Goal: Communication & Community: Connect with others

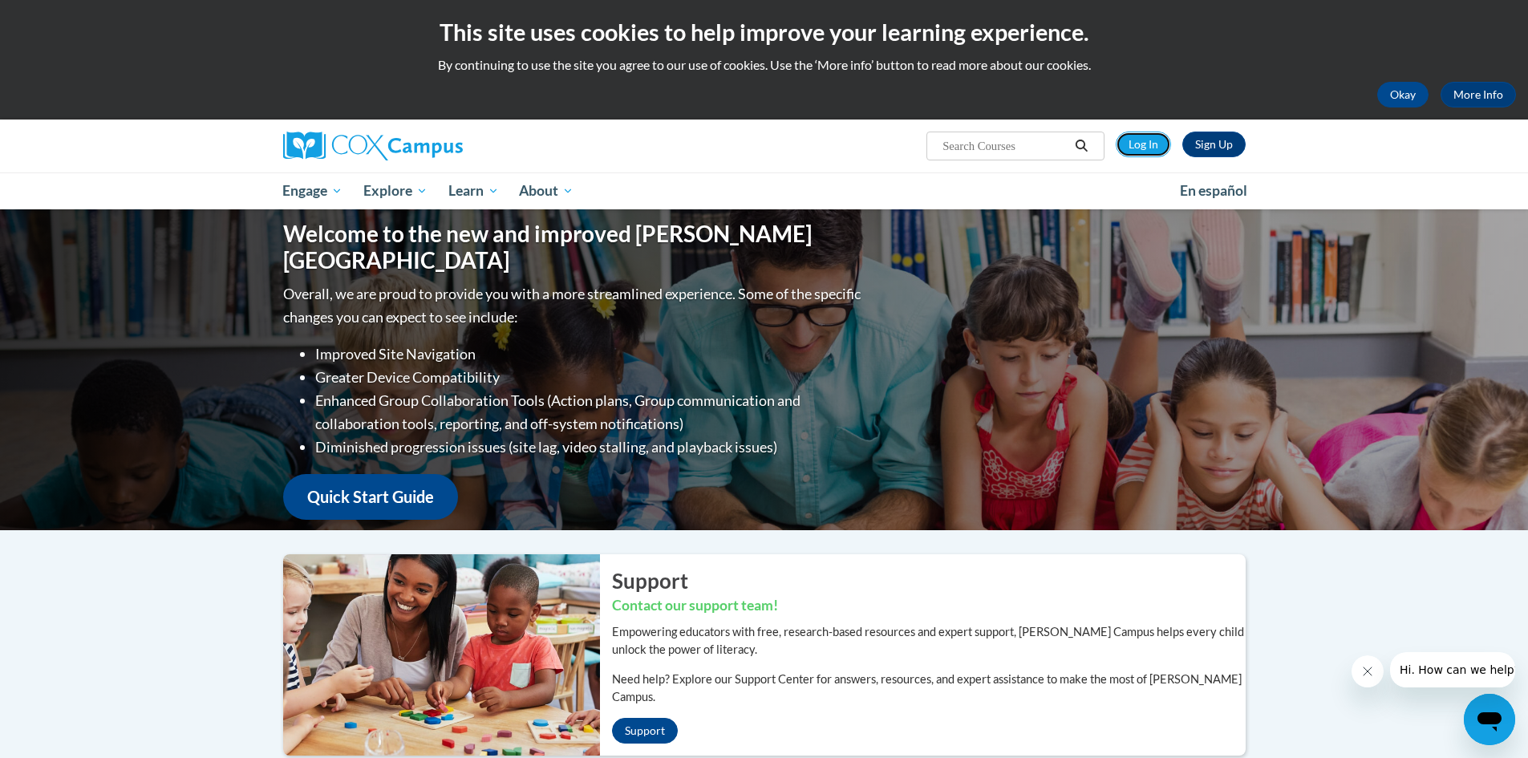
click at [1014, 142] on link "Log In" at bounding box center [1143, 145] width 55 height 26
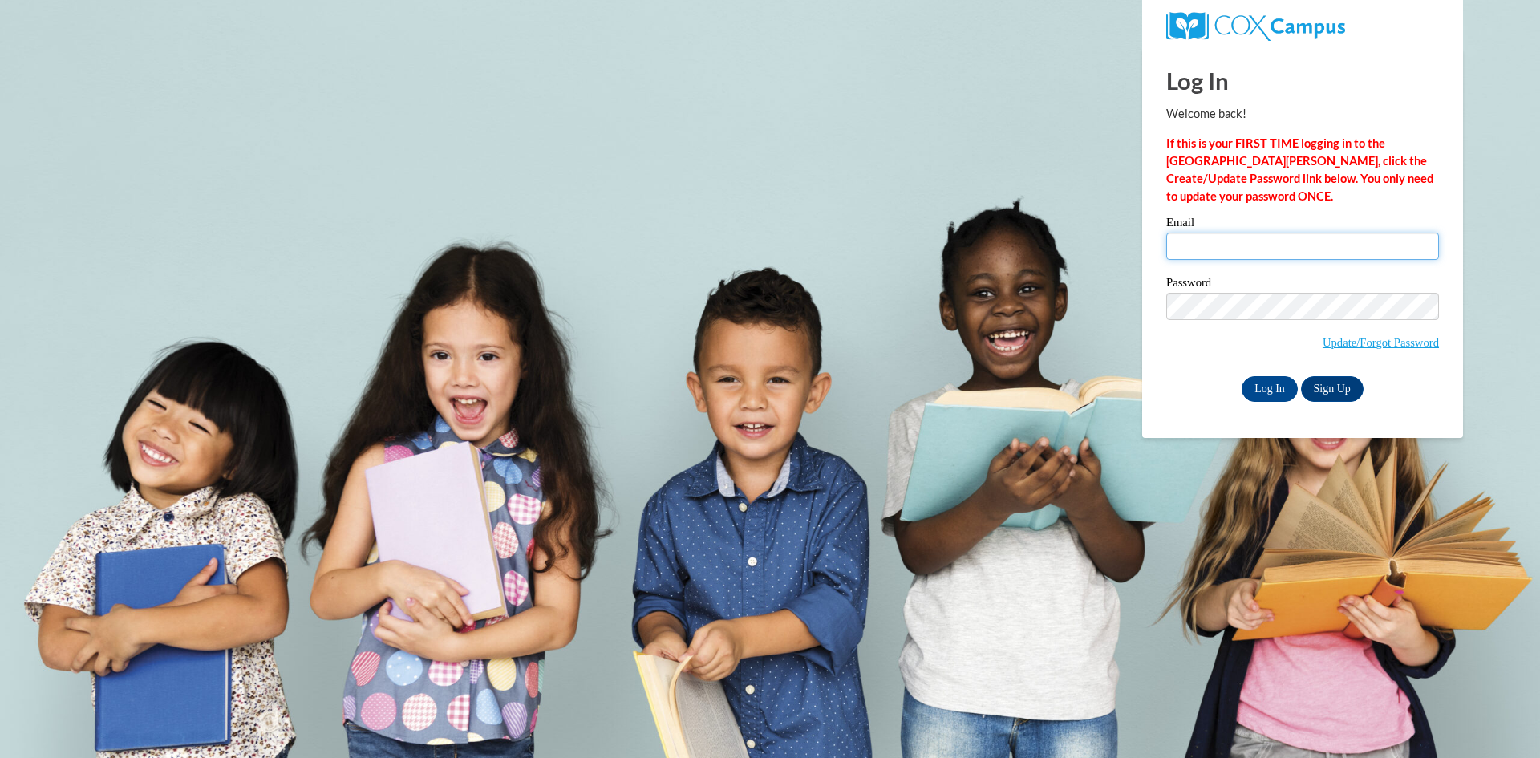
click at [1227, 245] on input "Email" at bounding box center [1302, 246] width 273 height 27
type input "sanders.tonya.d@muscogee.k12.ga.us"
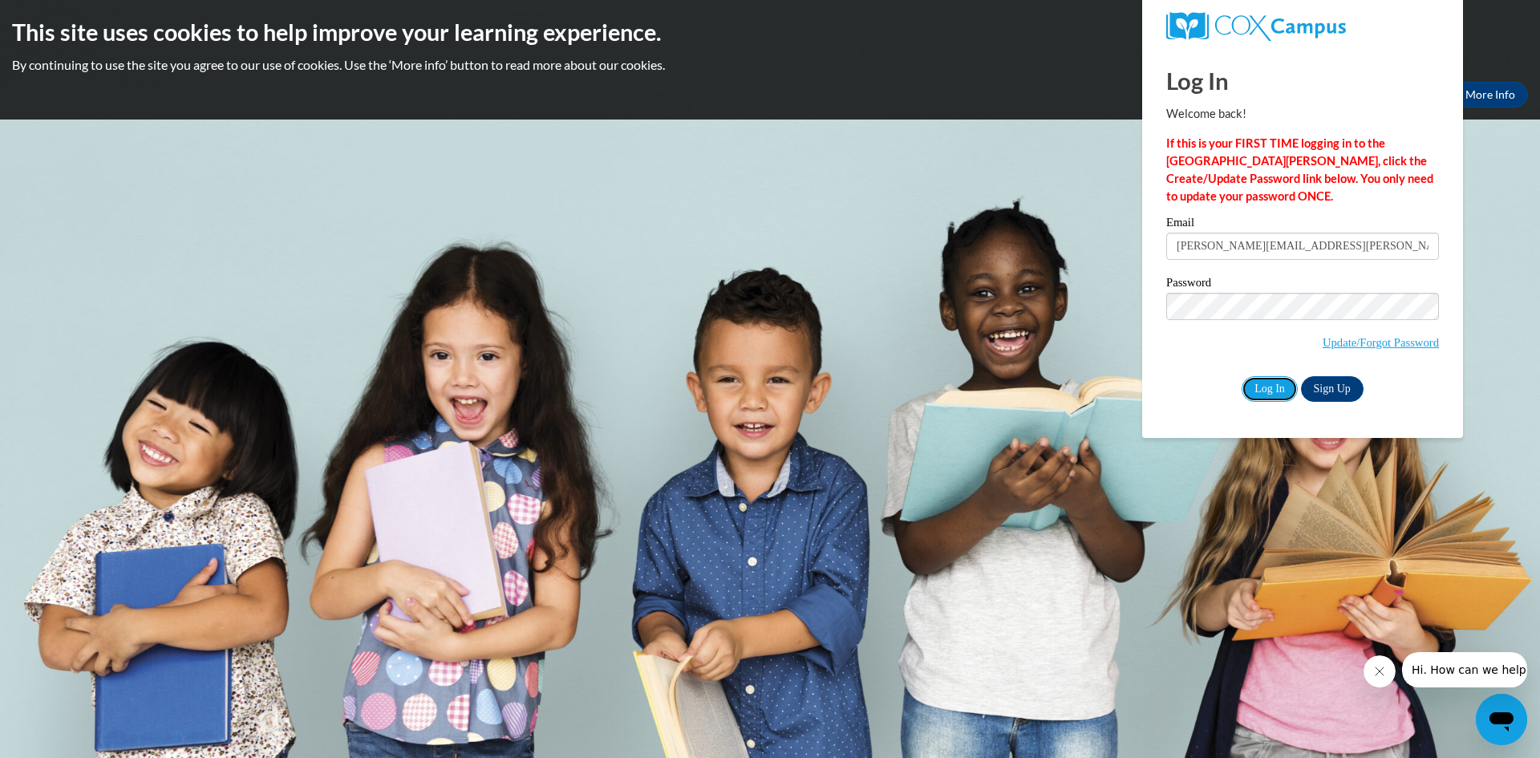
click at [1276, 390] on input "Log In" at bounding box center [1270, 389] width 56 height 26
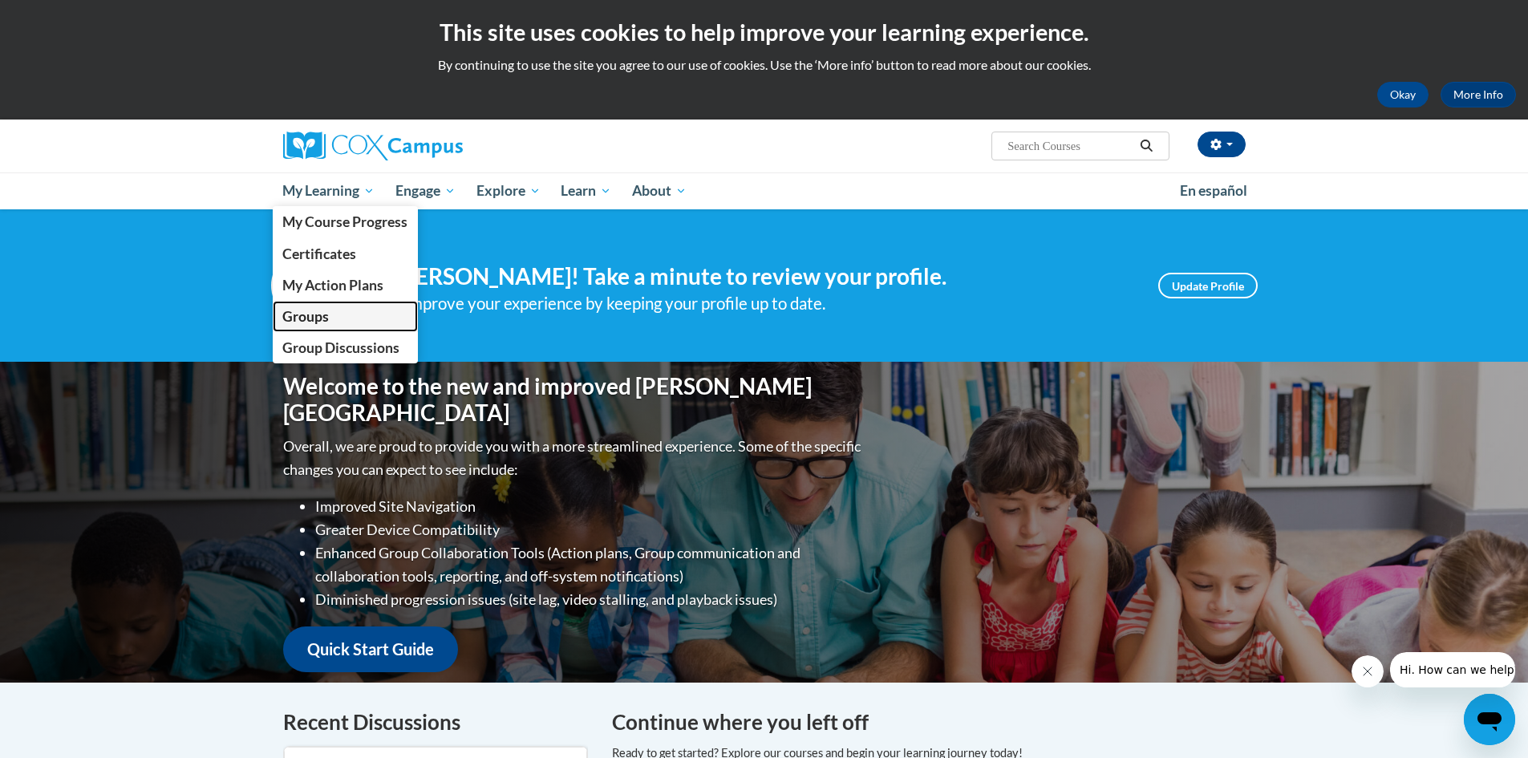
click at [316, 311] on span "Groups" at bounding box center [305, 316] width 47 height 17
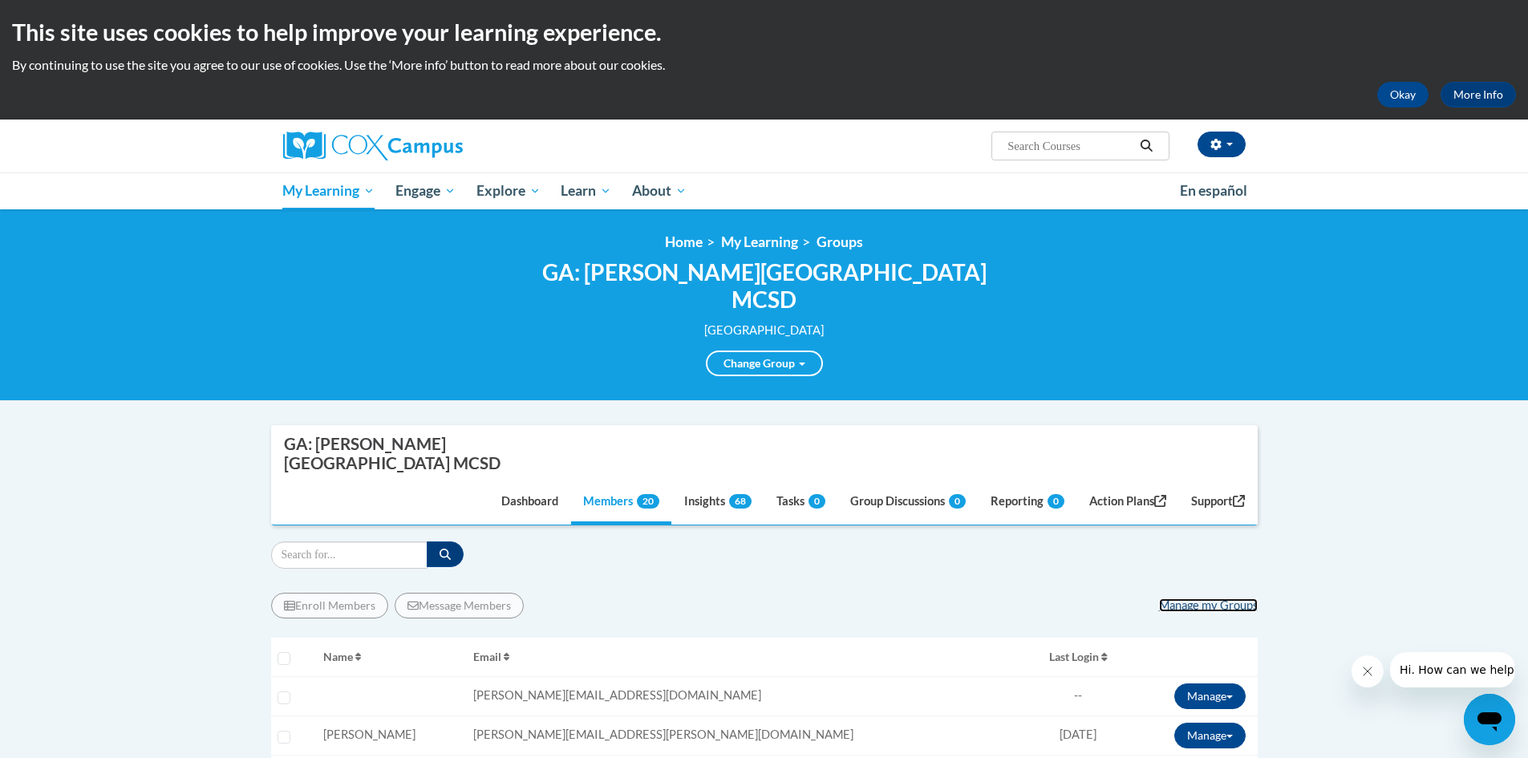
click at [1186, 598] on link "Manage my Groups" at bounding box center [1208, 605] width 99 height 14
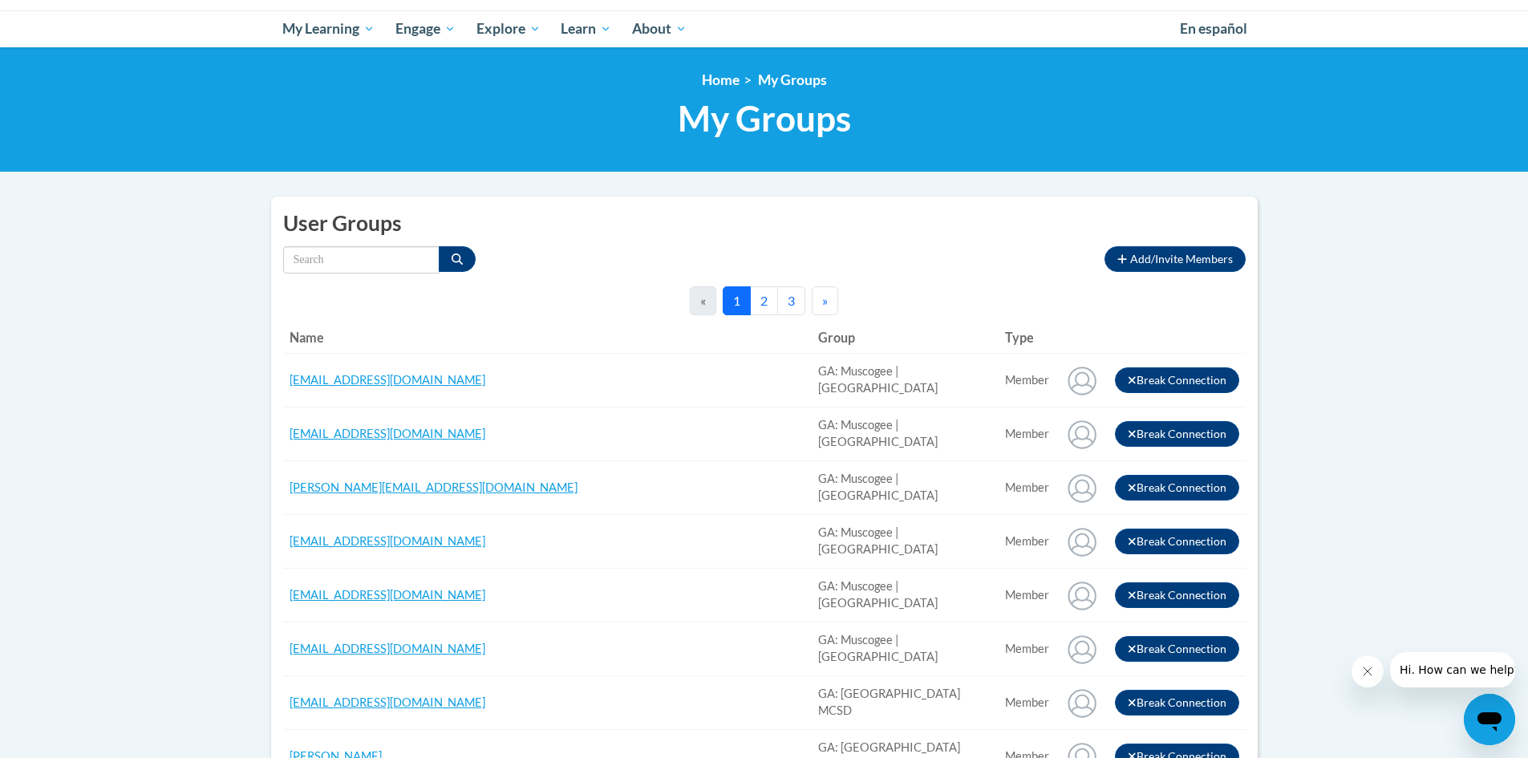
scroll to position [160, 0]
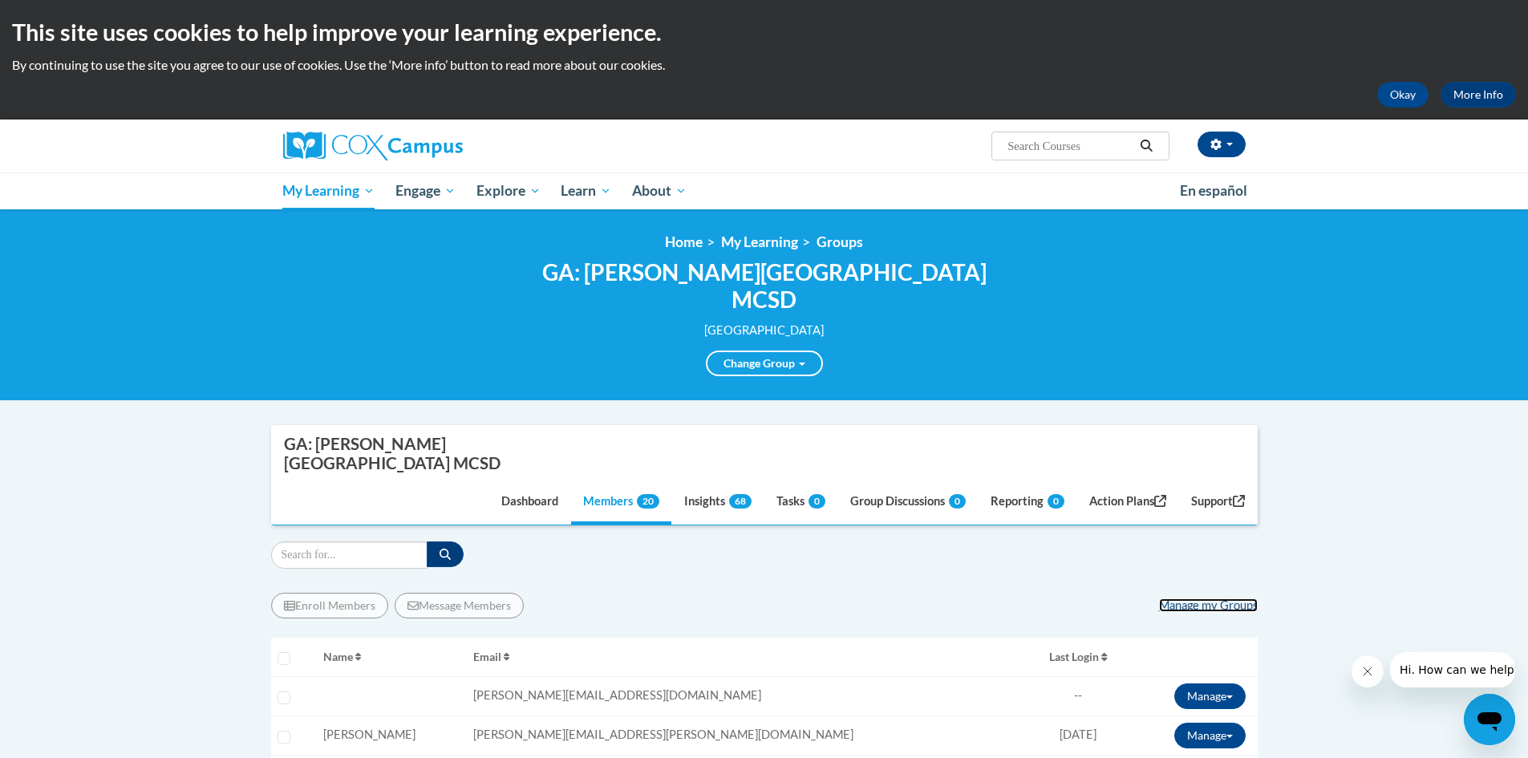
click at [1210, 598] on link "Manage my Groups" at bounding box center [1208, 605] width 99 height 14
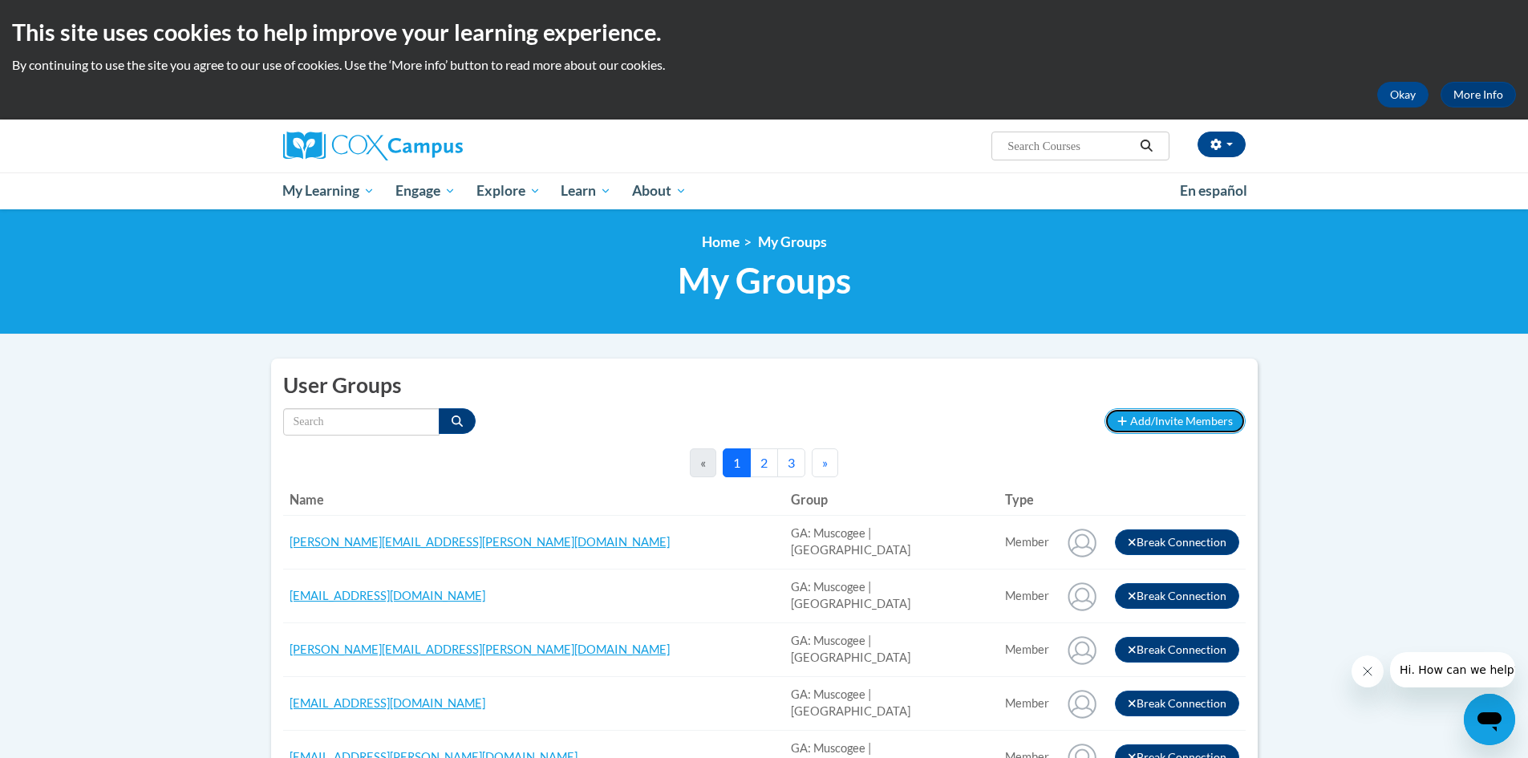
click at [1182, 412] on button "Add/Invite Members" at bounding box center [1175, 421] width 140 height 26
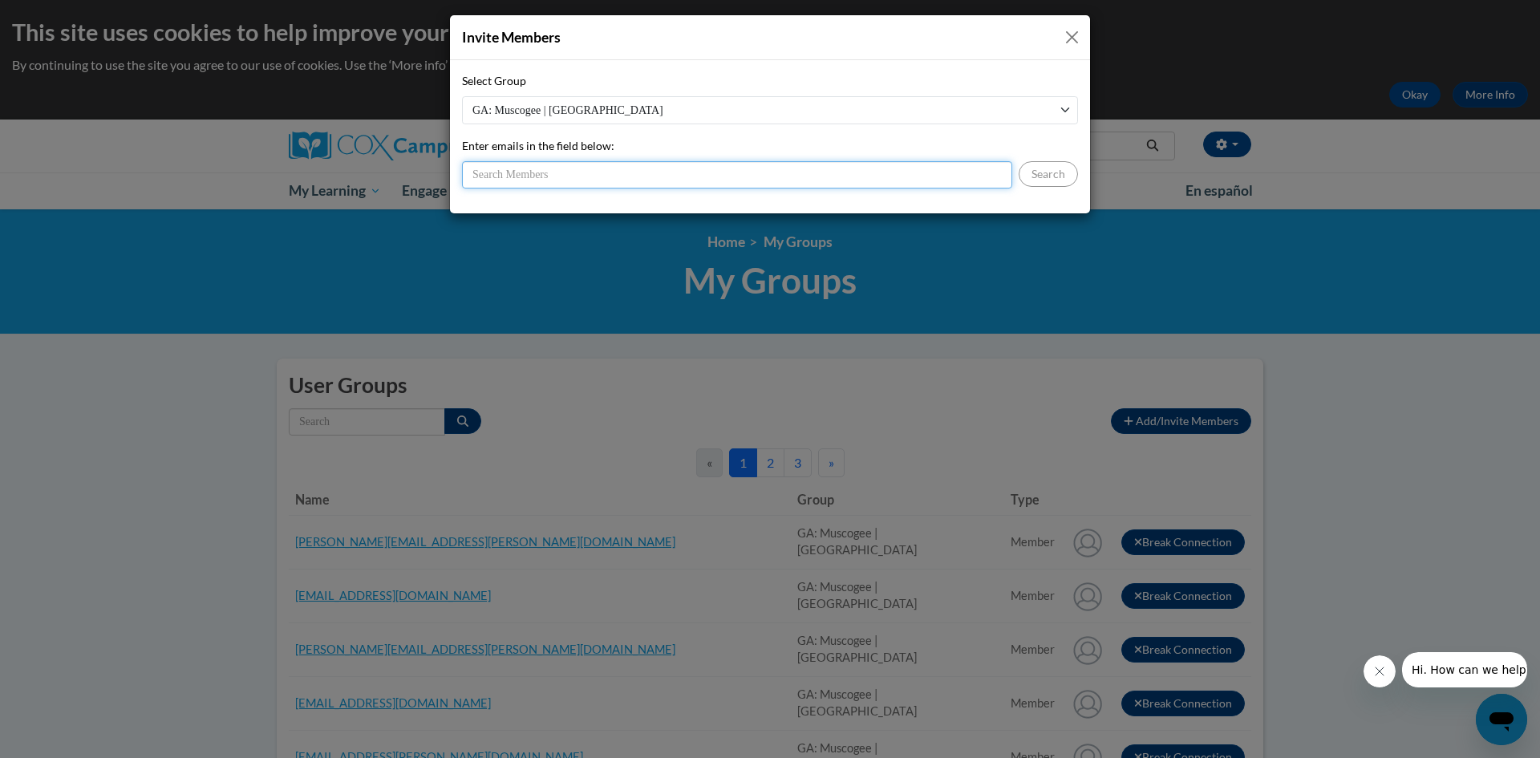
click at [764, 167] on input "Enter emails in the field below:" at bounding box center [737, 174] width 550 height 27
type input "wells.michael.k@muscogee.k12.ga.us"
click at [1044, 180] on button "Search" at bounding box center [1048, 174] width 59 height 26
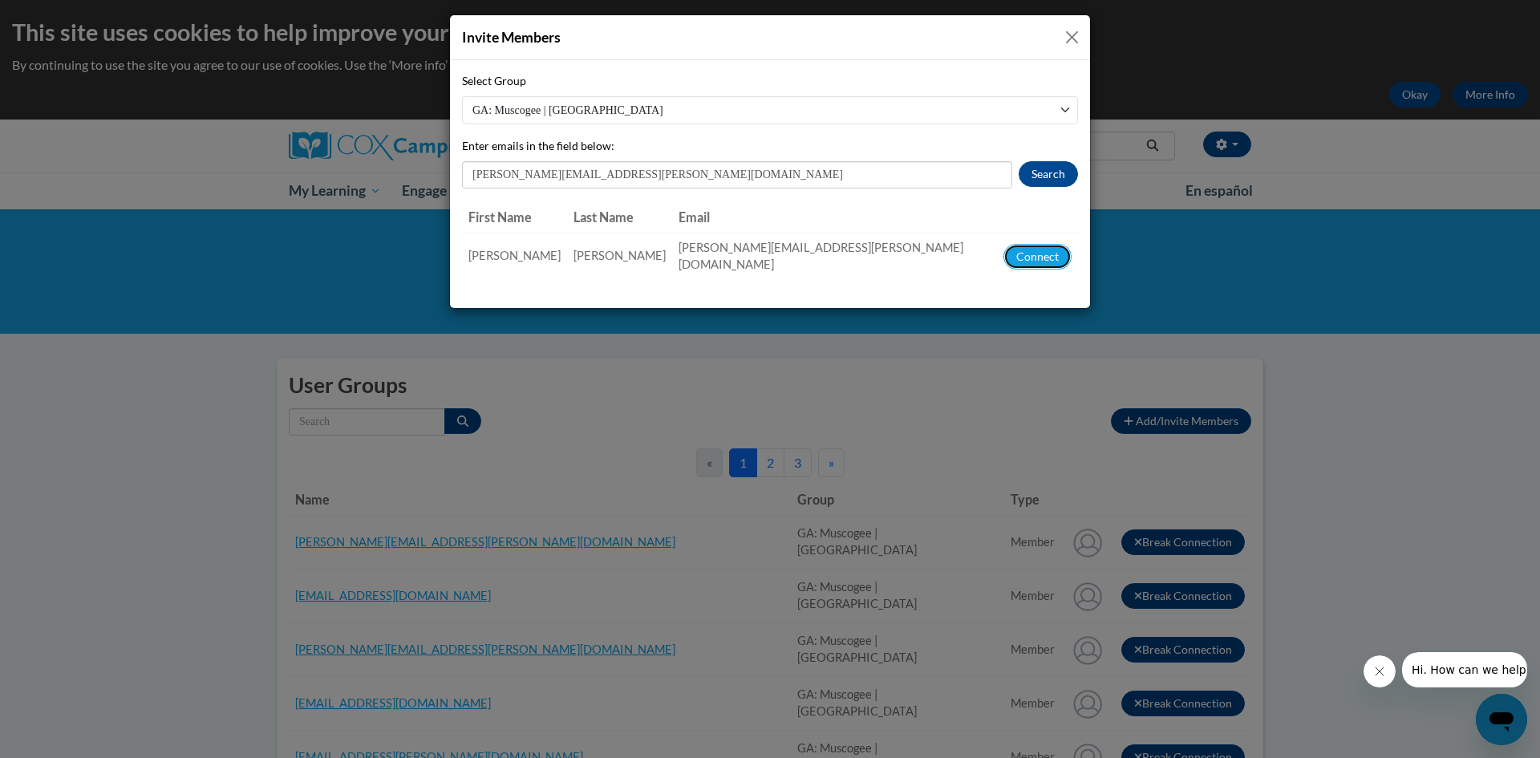
click at [1050, 258] on button "Connect" at bounding box center [1038, 257] width 68 height 26
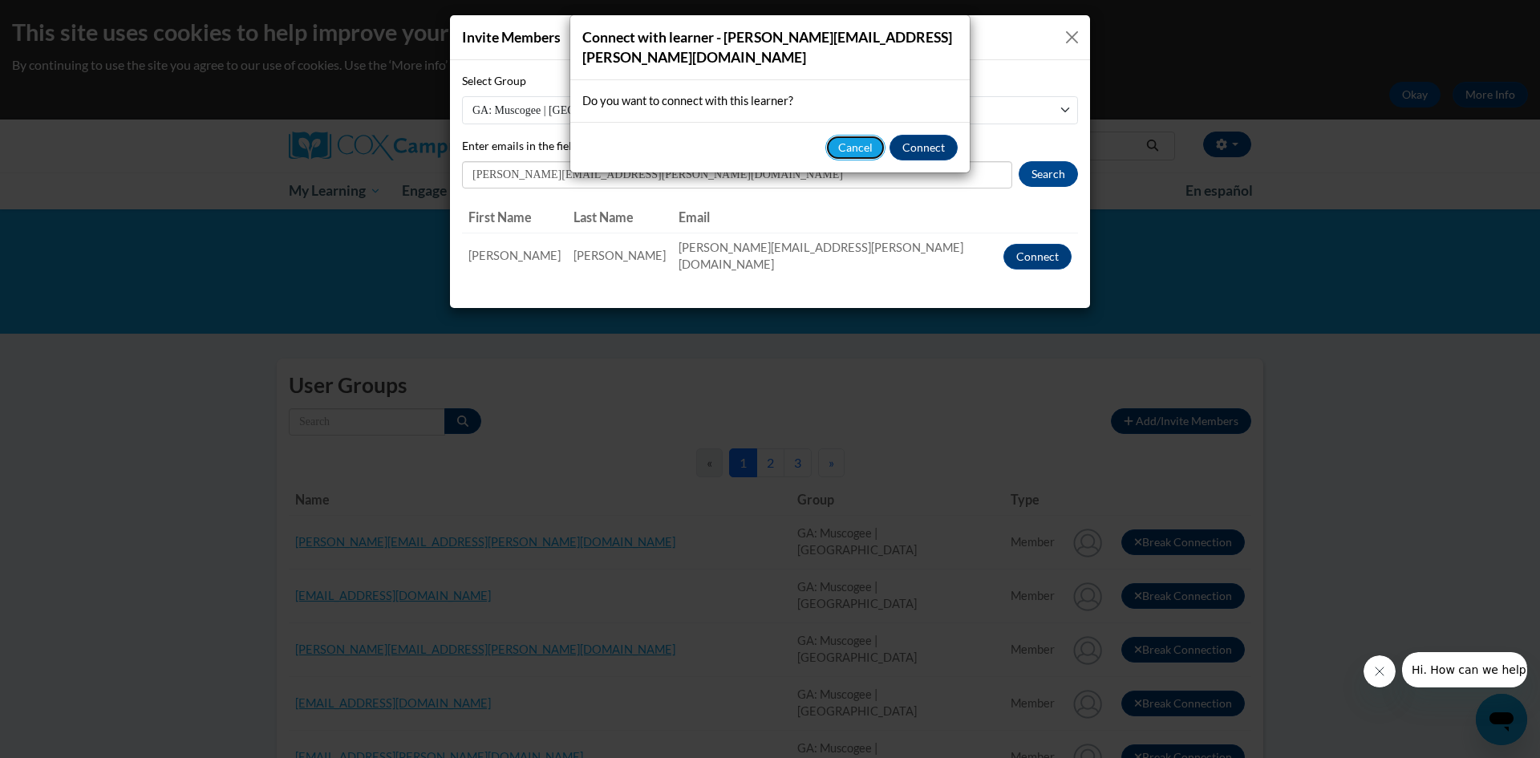
click at [850, 155] on button "Cancel" at bounding box center [855, 148] width 60 height 26
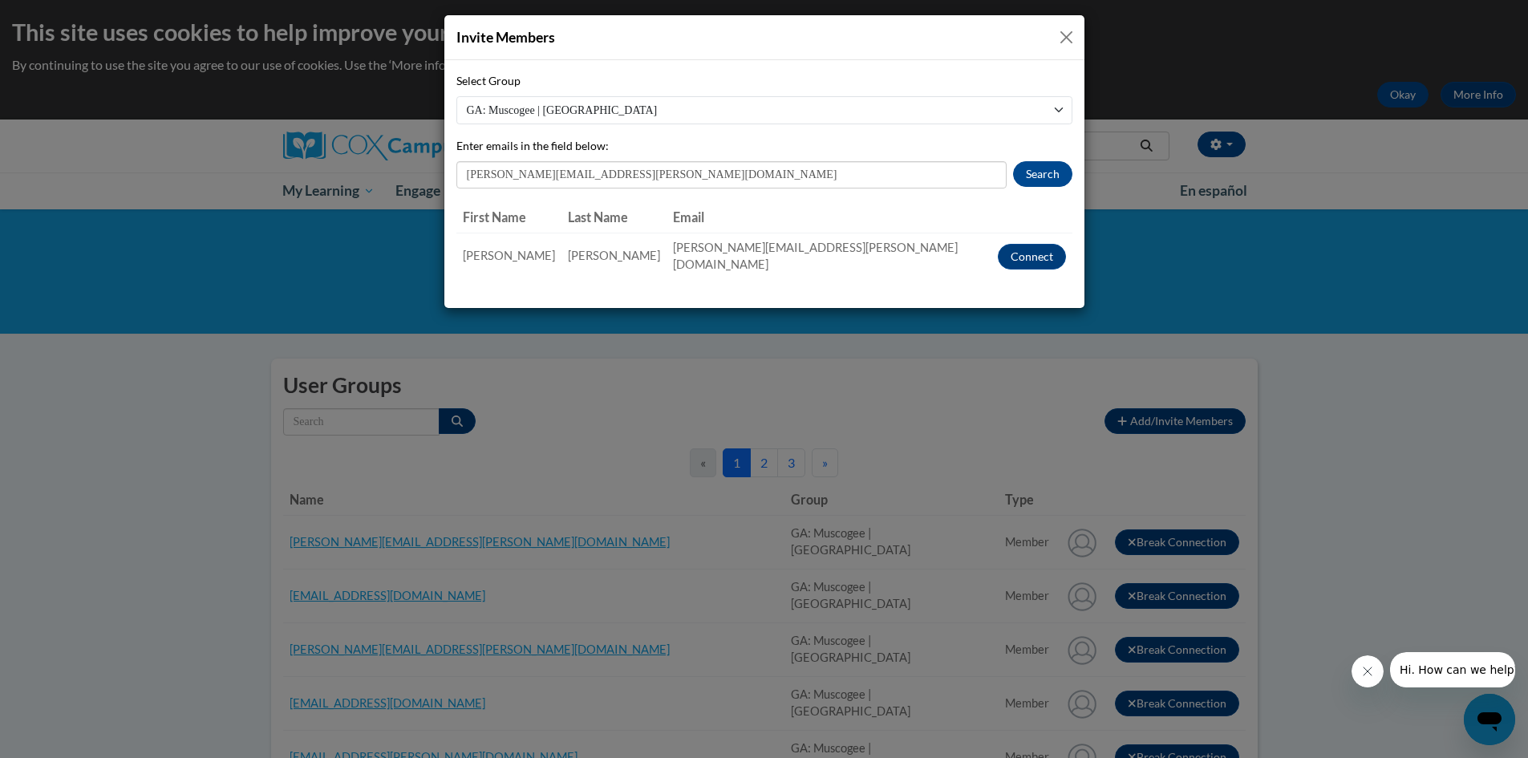
click at [746, 116] on select "GA: Muscogee | Gentian Elementary School GA: Johnson Elementary MCSD" at bounding box center [764, 110] width 616 height 28
select select "522865e7-d6b6-45bd-9581-f77aec1a28b4"
click at [456, 96] on select "GA: Muscogee | Gentian Elementary School GA: Johnson Elementary MCSD" at bounding box center [764, 110] width 616 height 28
click at [1032, 253] on button "Connect" at bounding box center [1032, 257] width 68 height 26
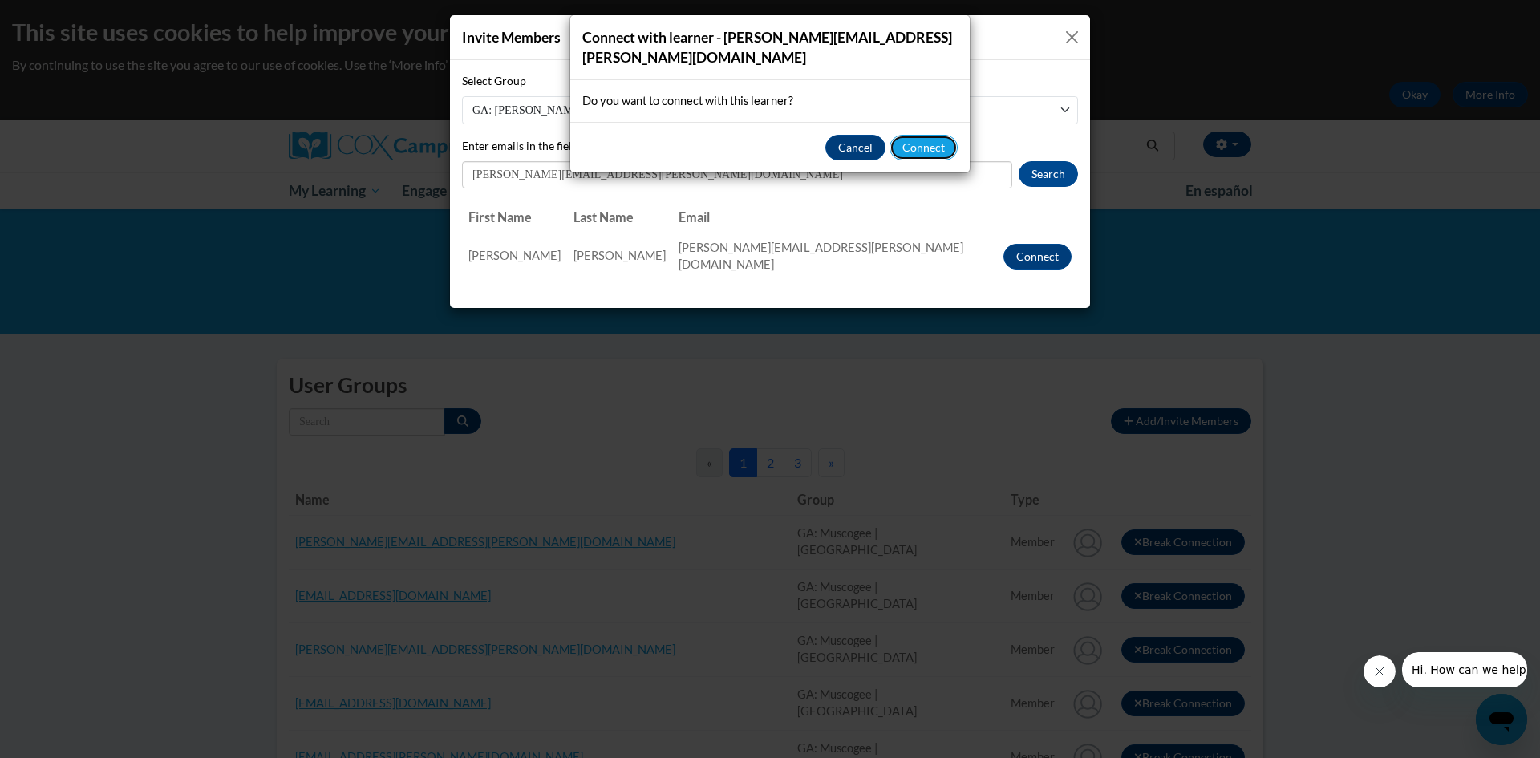
click at [919, 145] on button "Connect" at bounding box center [924, 148] width 68 height 26
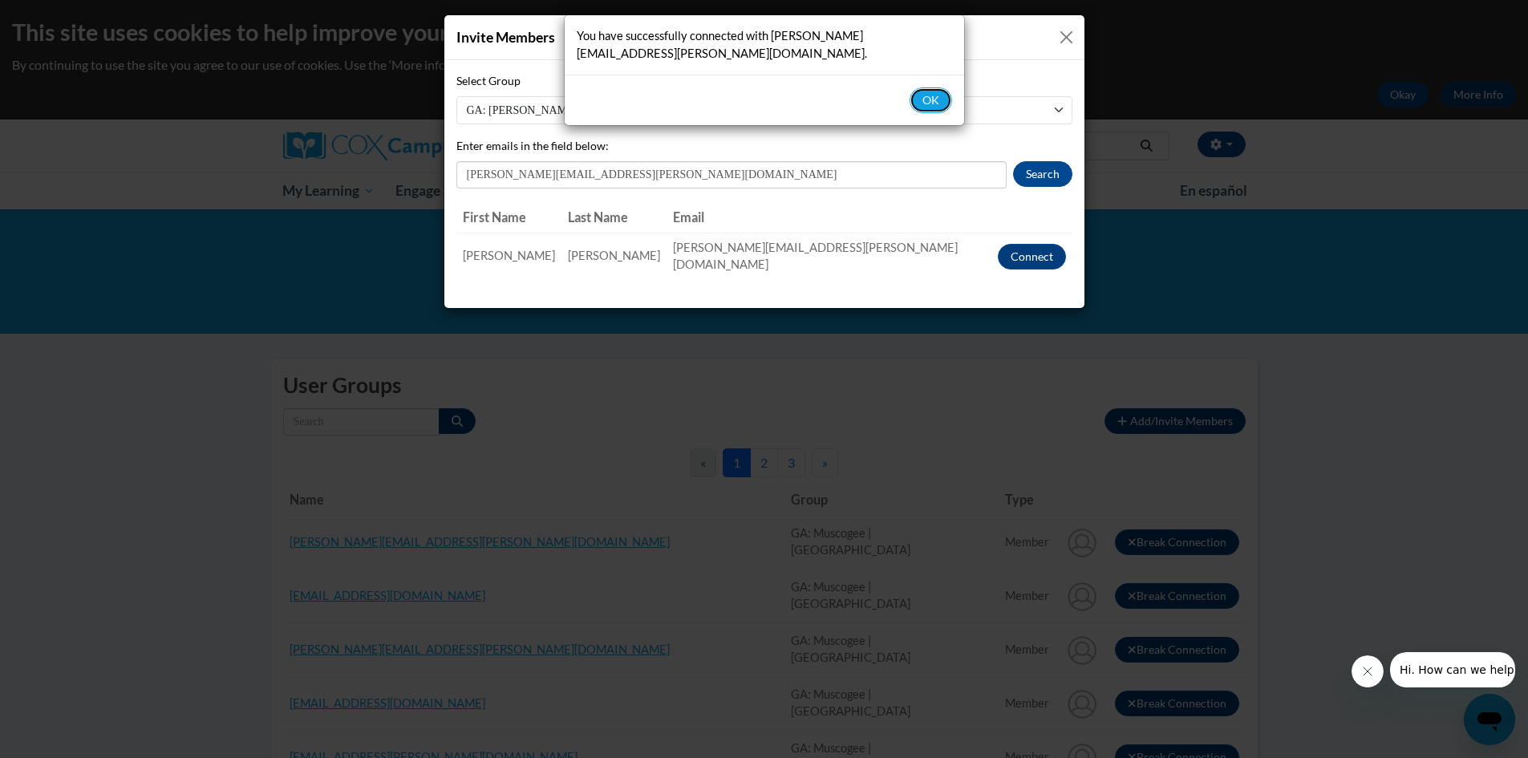
click at [925, 109] on button "OK" at bounding box center [931, 100] width 43 height 26
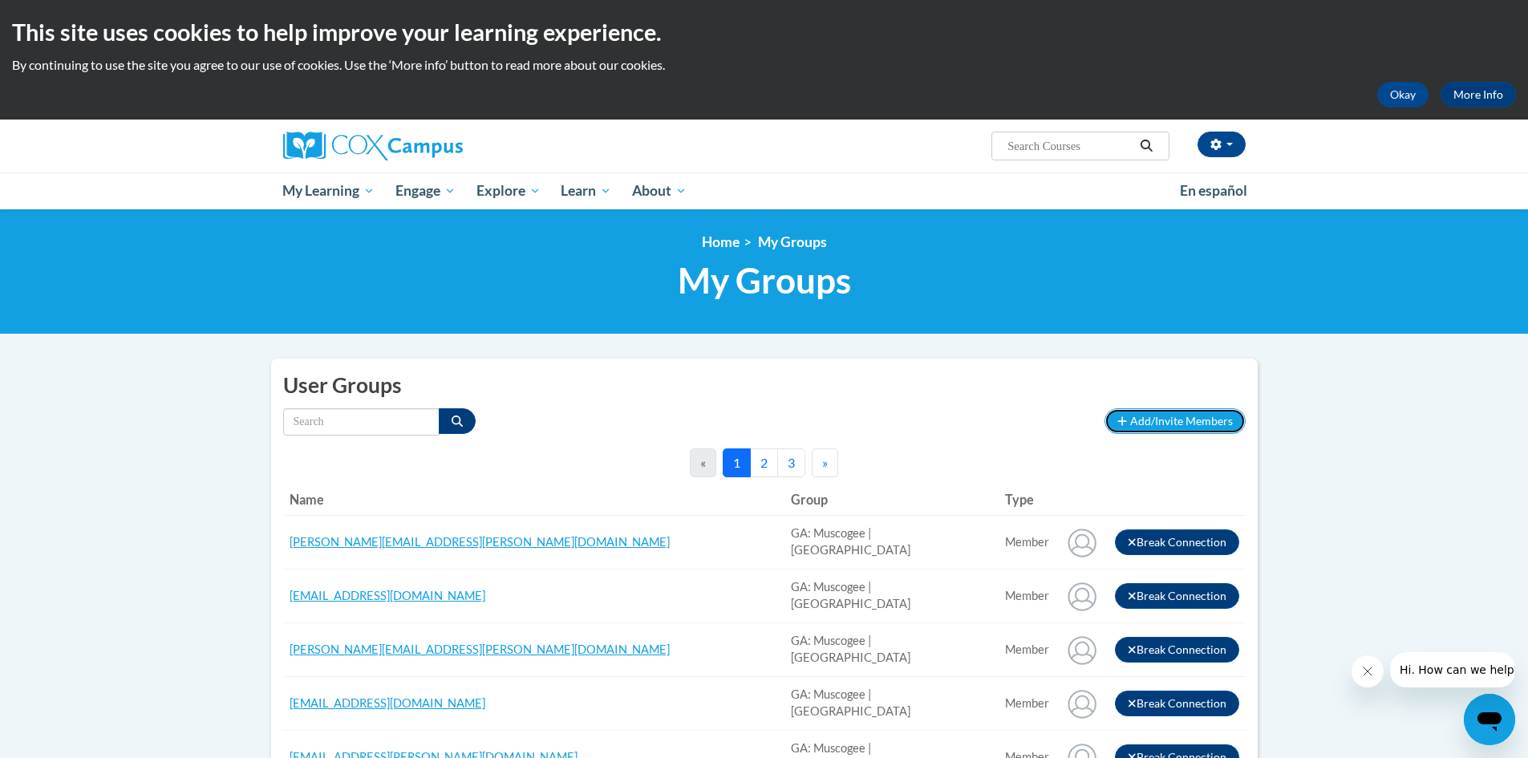
click at [1172, 429] on button "Add/Invite Members" at bounding box center [1175, 421] width 140 height 26
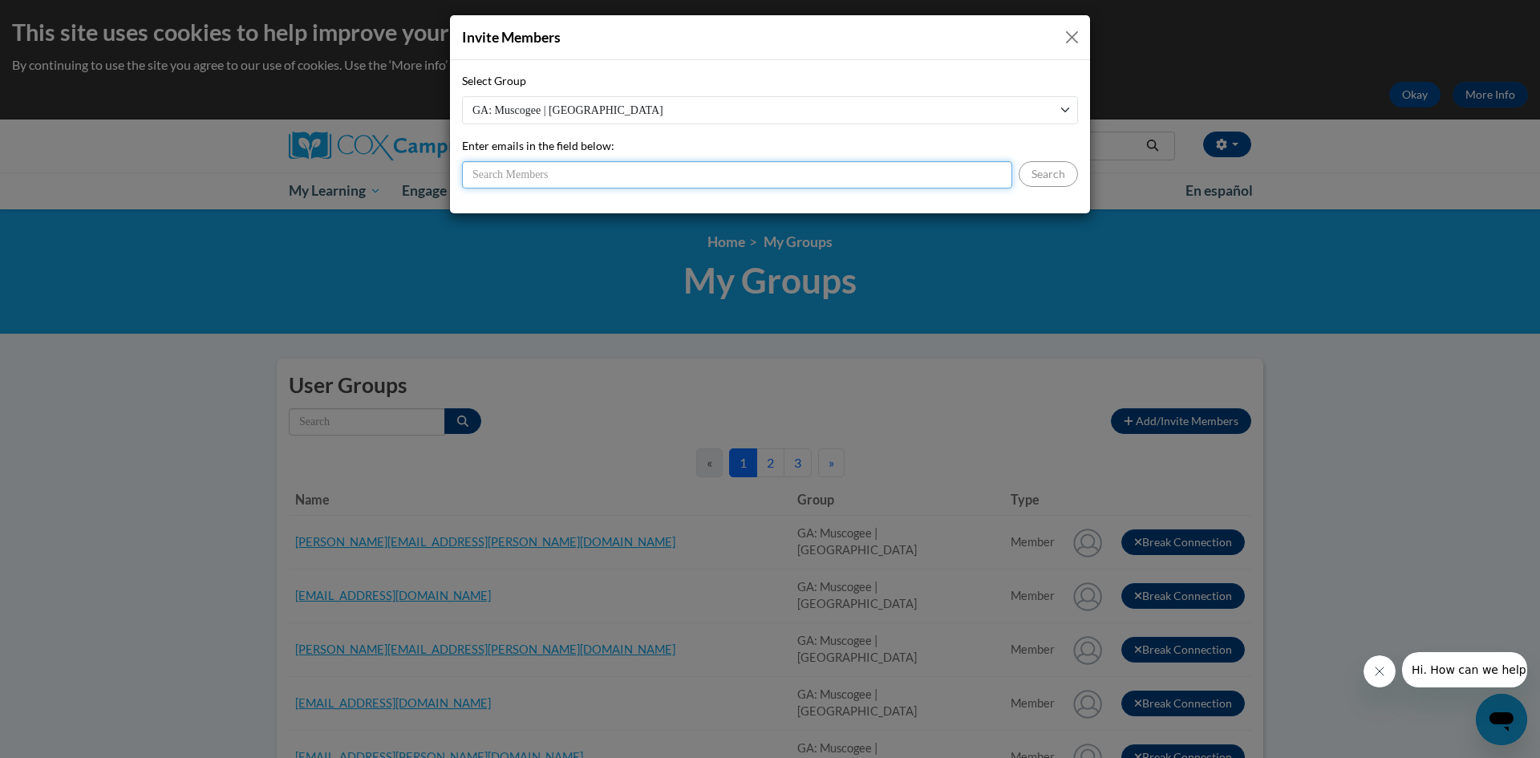
click at [779, 172] on input "Enter emails in the field below:" at bounding box center [737, 174] width 550 height 27
type input "[PERSON_NAME][EMAIL_ADDRESS][PERSON_NAME][DOMAIN_NAME]"
click at [1032, 180] on button "Search" at bounding box center [1048, 174] width 59 height 26
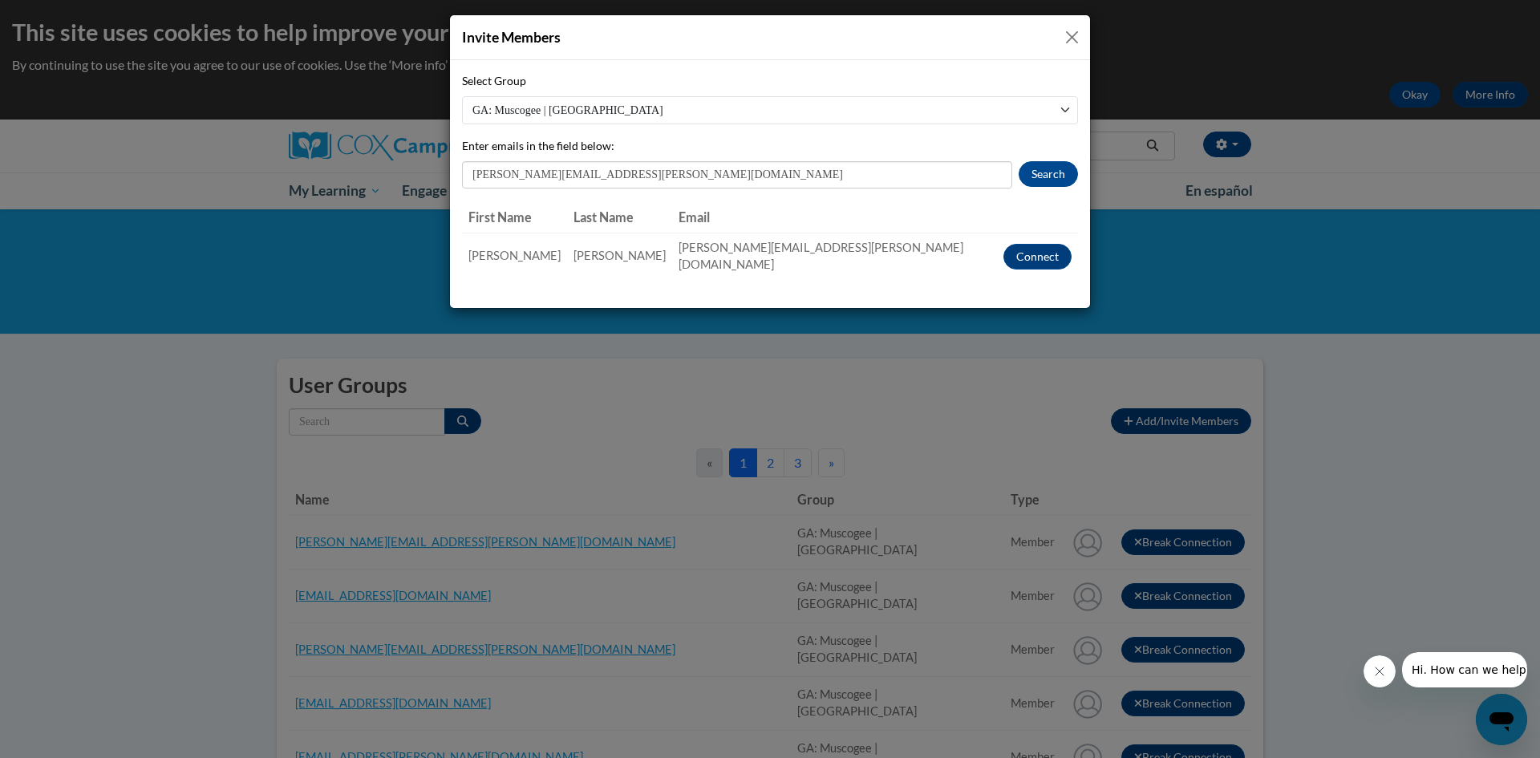
click at [990, 116] on select "GA: Muscogee | Gentian Elementary School GA: Johnson Elementary MCSD" at bounding box center [770, 110] width 616 height 28
select select "522865e7-d6b6-45bd-9581-f77aec1a28b4"
click at [462, 96] on select "GA: Muscogee | Gentian Elementary School GA: Johnson Elementary MCSD" at bounding box center [770, 110] width 616 height 28
click at [1023, 247] on button "Connect" at bounding box center [1038, 257] width 68 height 26
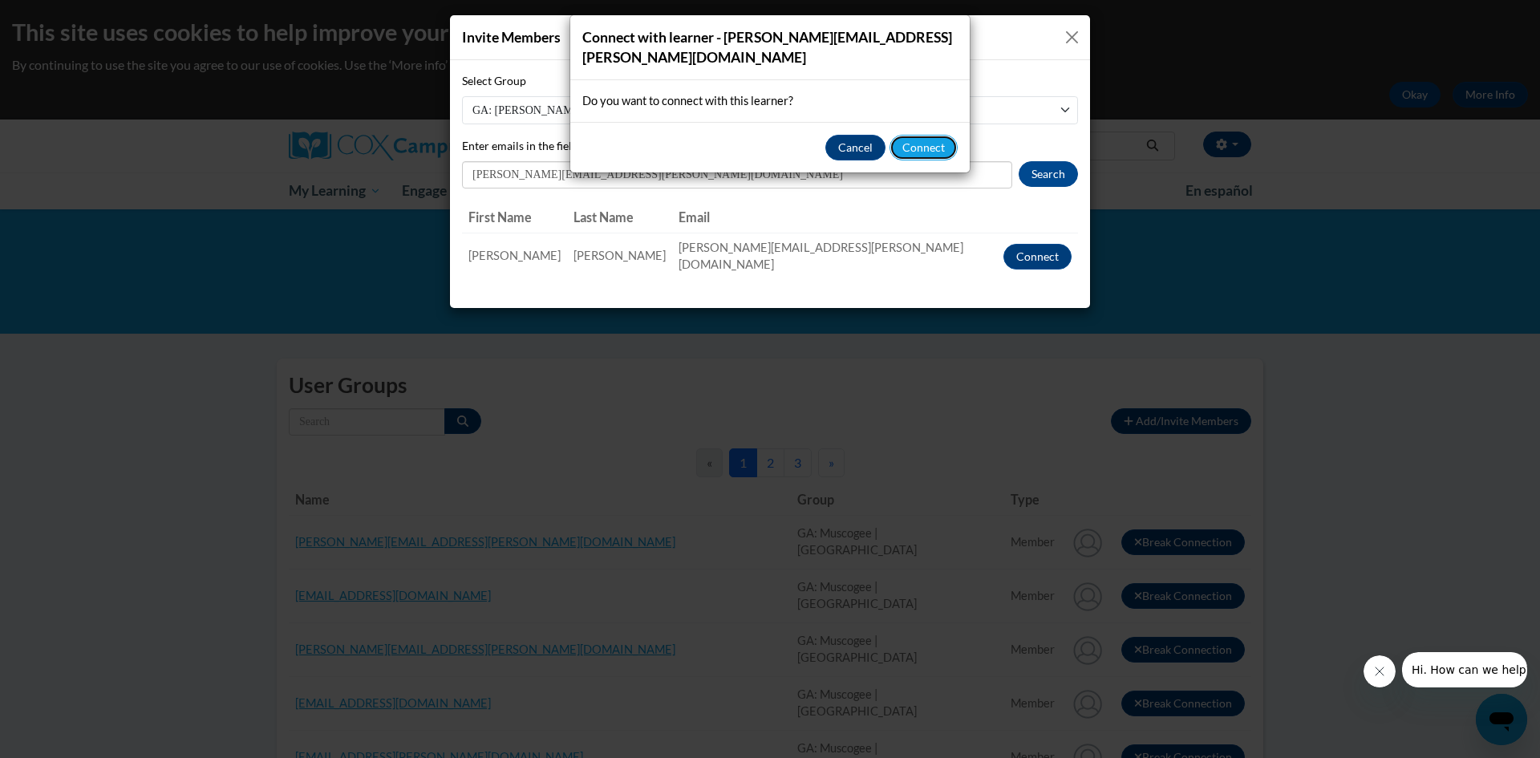
click at [938, 135] on button "Connect" at bounding box center [924, 148] width 68 height 26
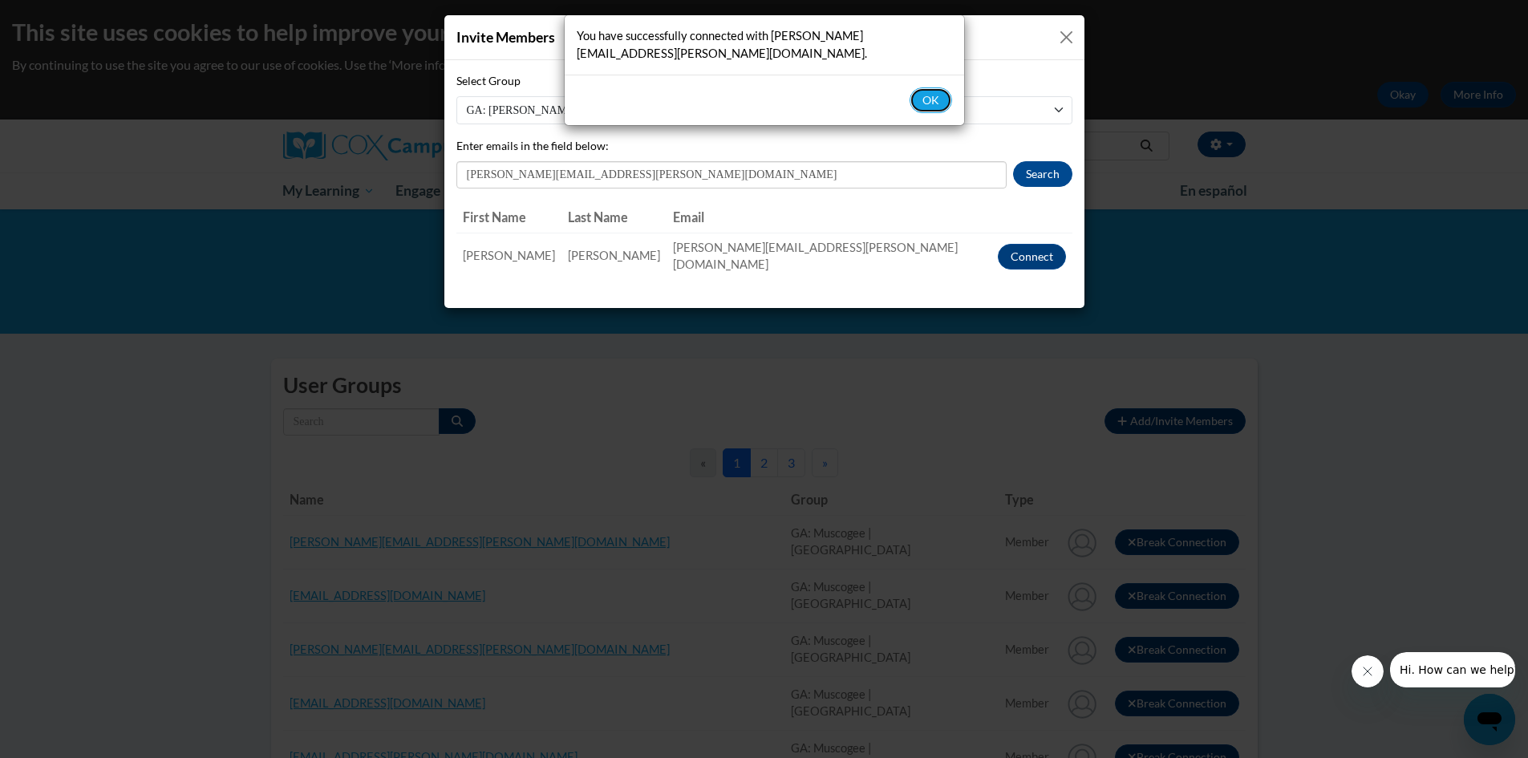
click at [935, 87] on button "OK" at bounding box center [931, 100] width 43 height 26
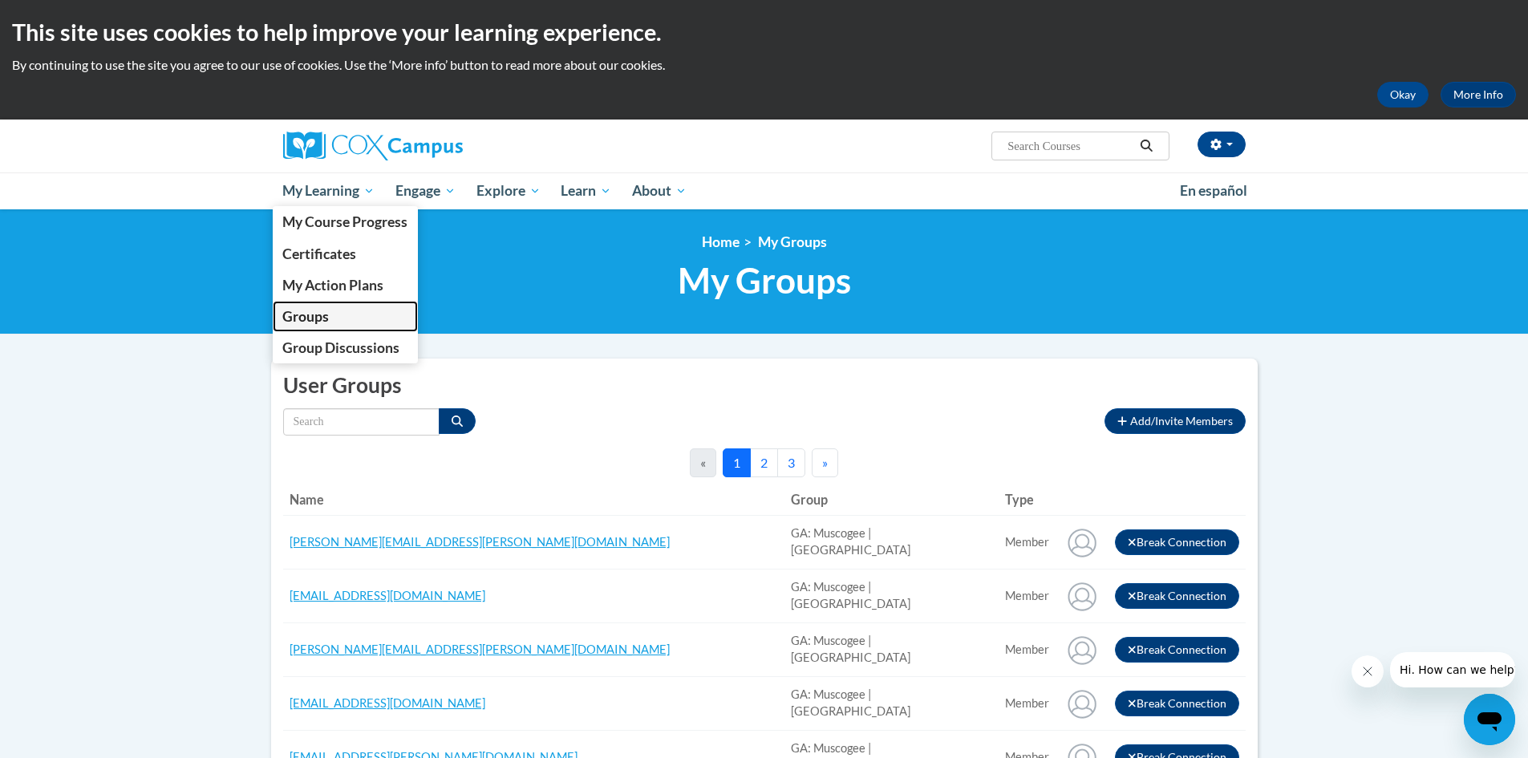
click at [339, 320] on link "Groups" at bounding box center [346, 316] width 146 height 31
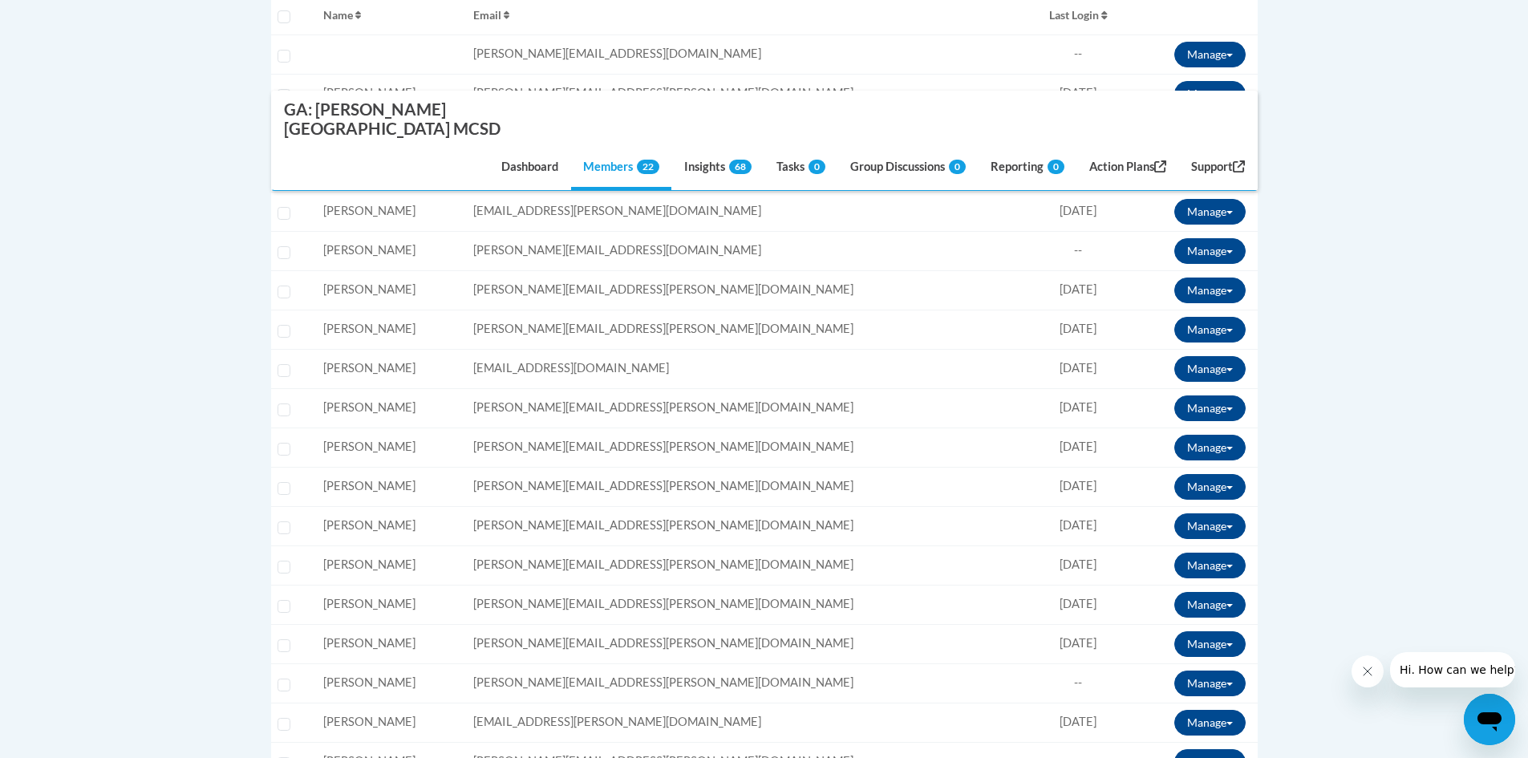
scroll to position [562, 0]
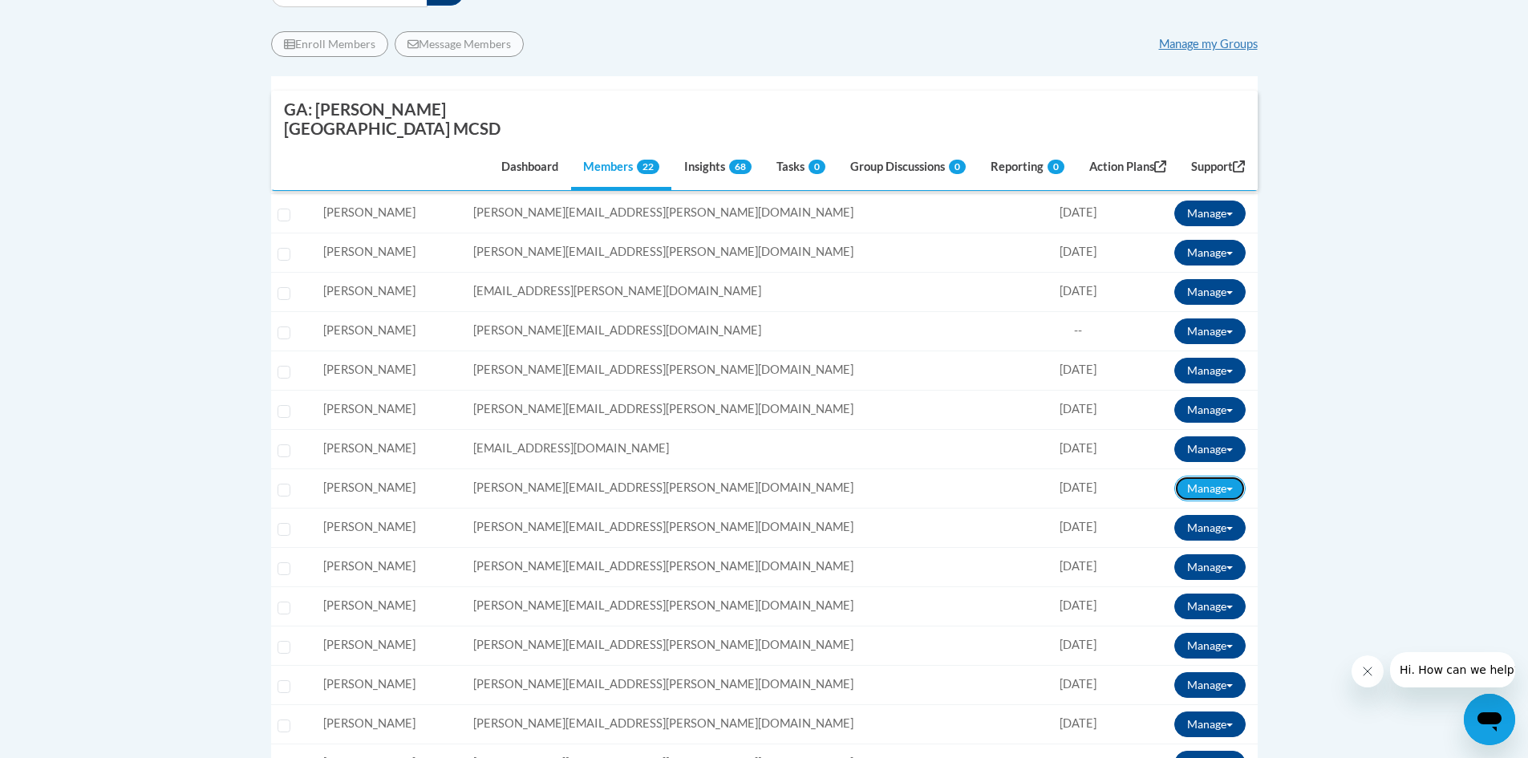
click at [1212, 476] on button "Manage" at bounding box center [1209, 489] width 71 height 26
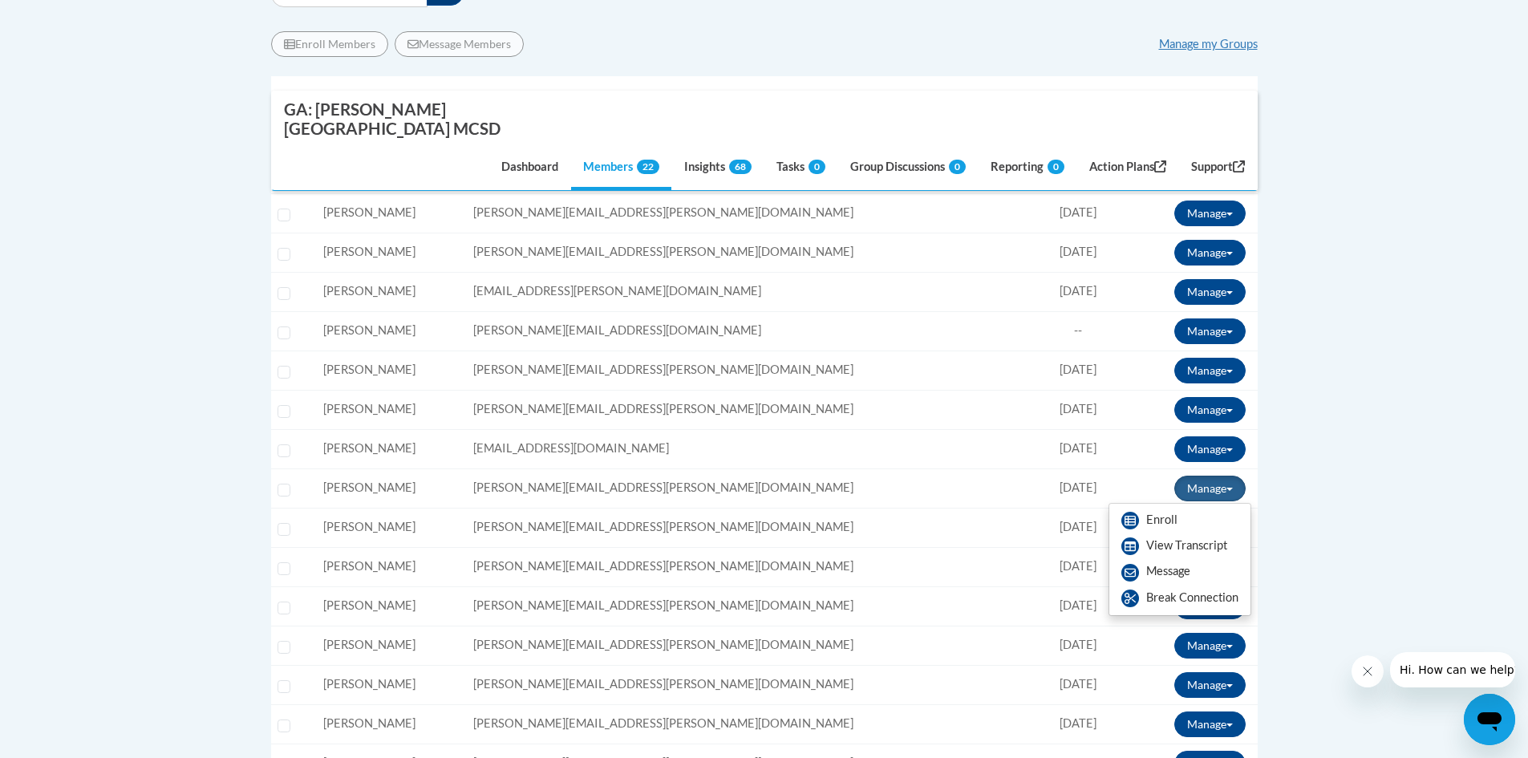
click at [1313, 428] on body "This site uses cookies to help improve your learning experience. By continuing …" at bounding box center [764, 472] width 1528 height 2069
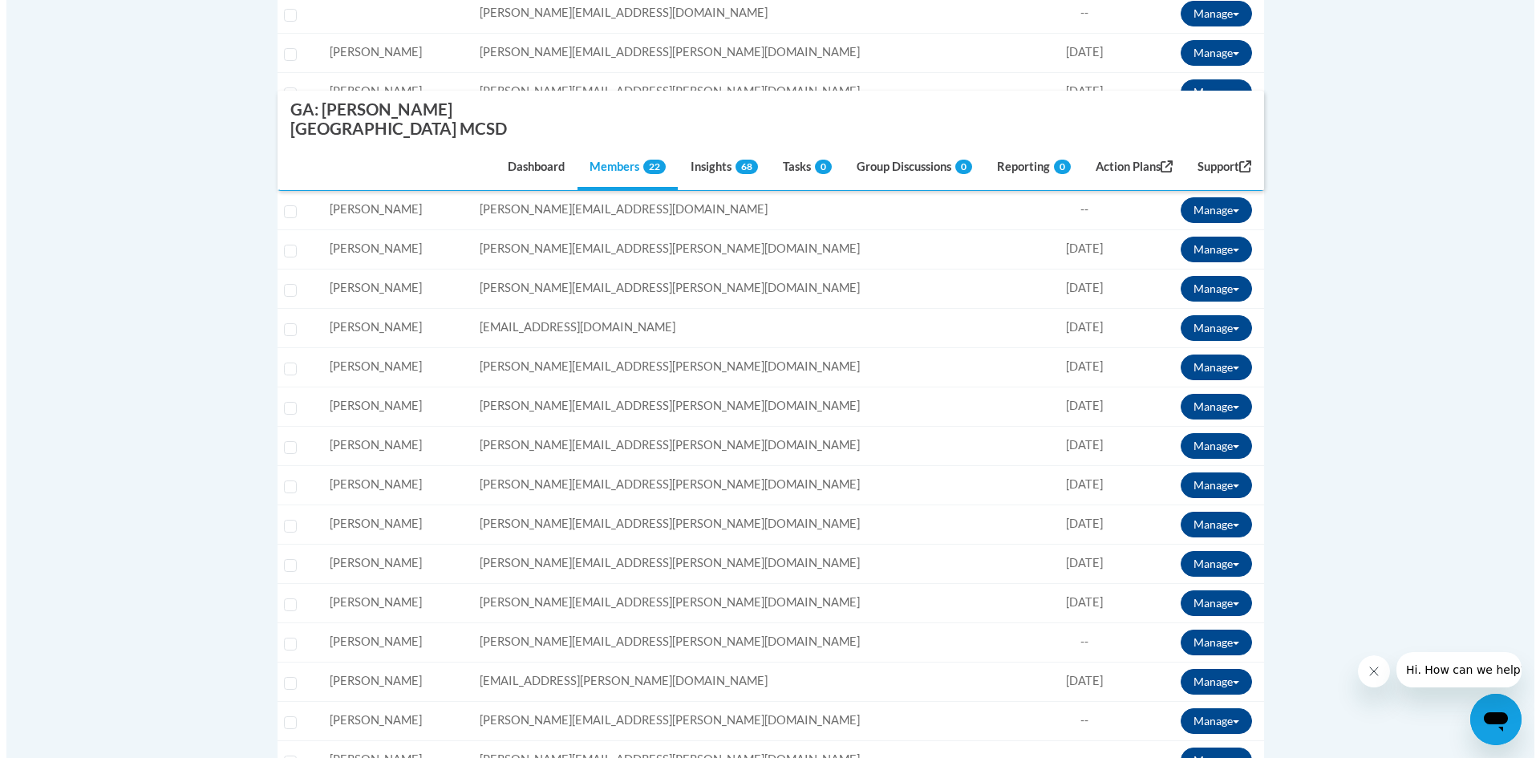
scroll to position [722, 0]
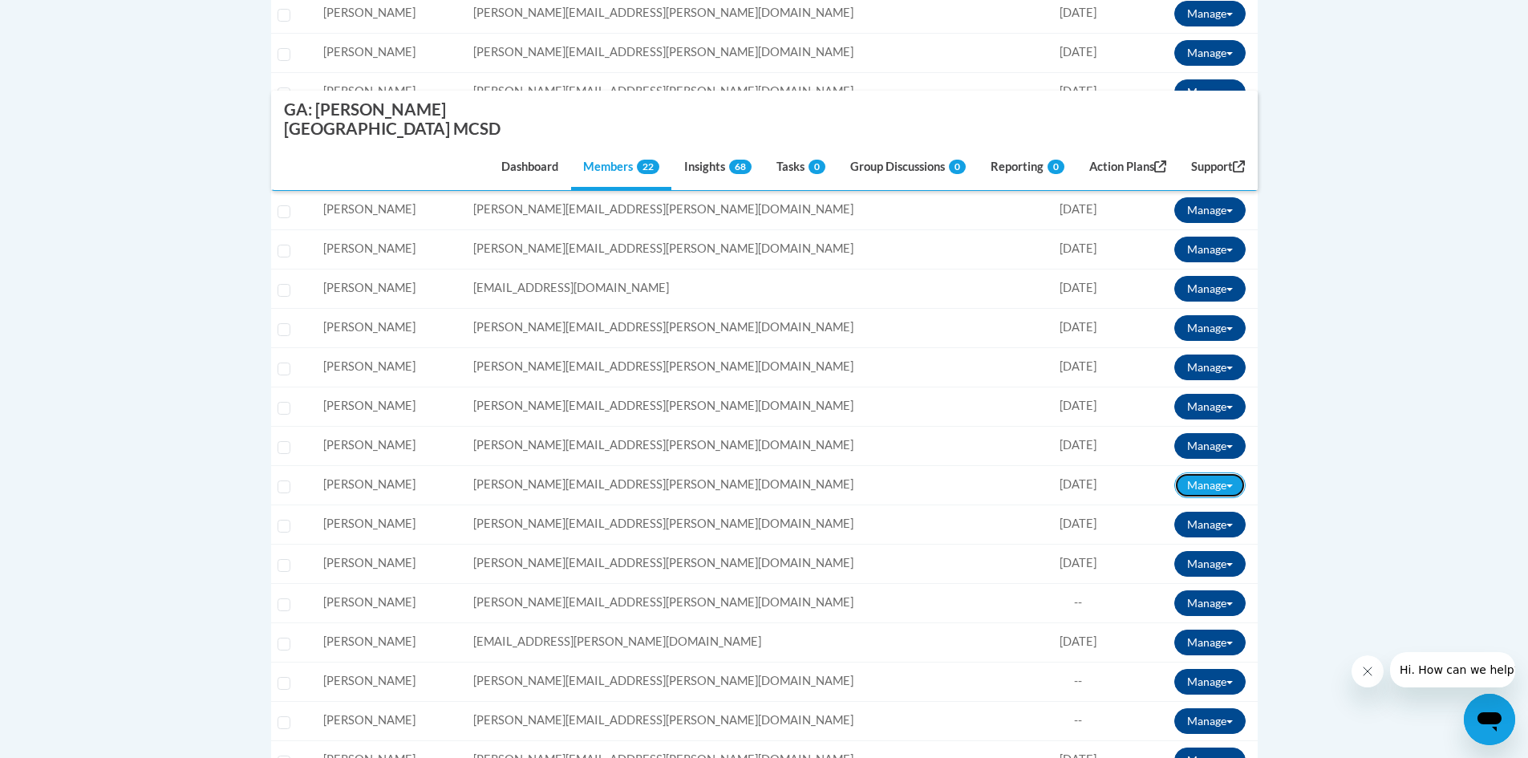
click at [1219, 473] on button "Manage" at bounding box center [1209, 486] width 71 height 26
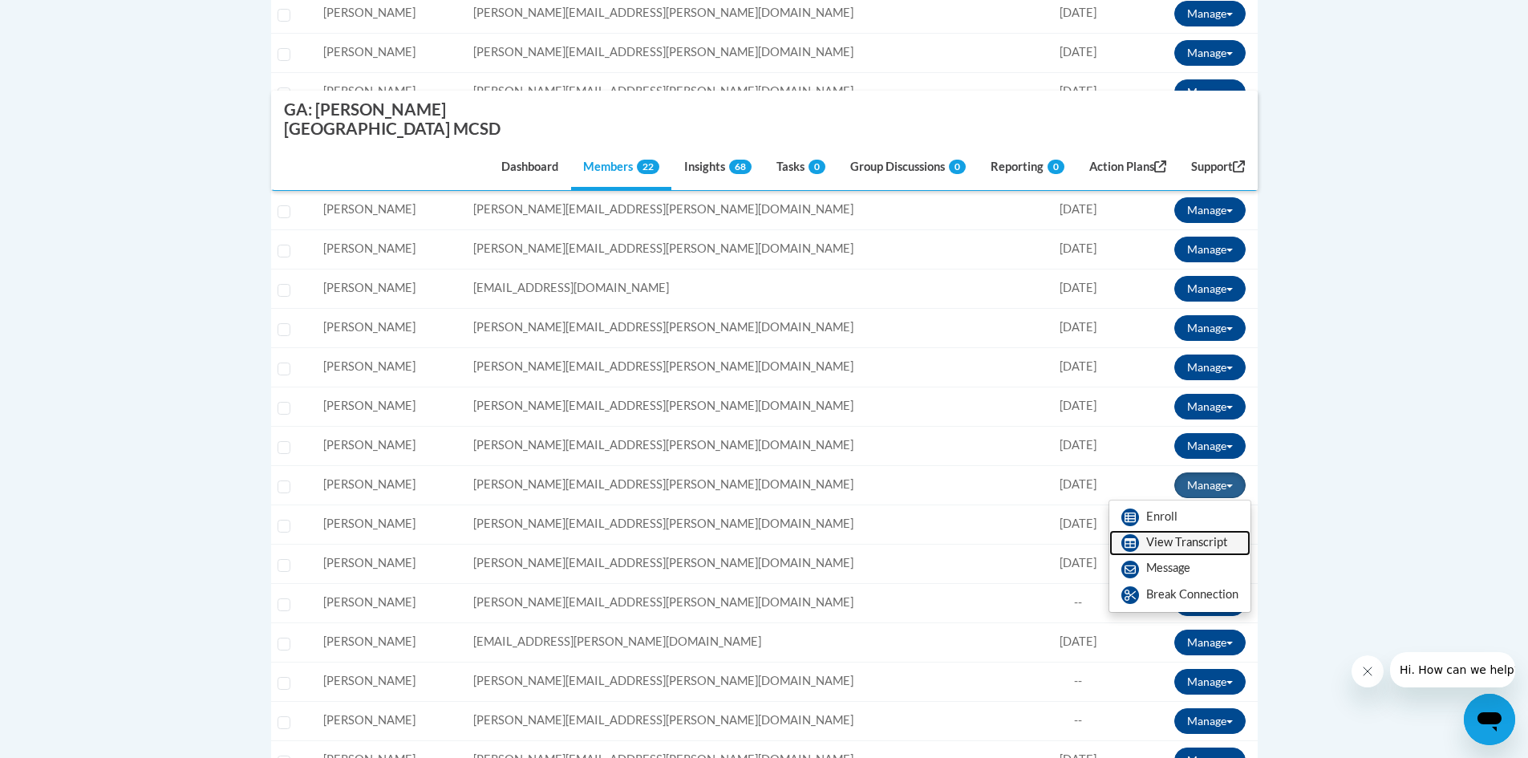
click at [1214, 530] on link "View Transcript" at bounding box center [1179, 543] width 141 height 26
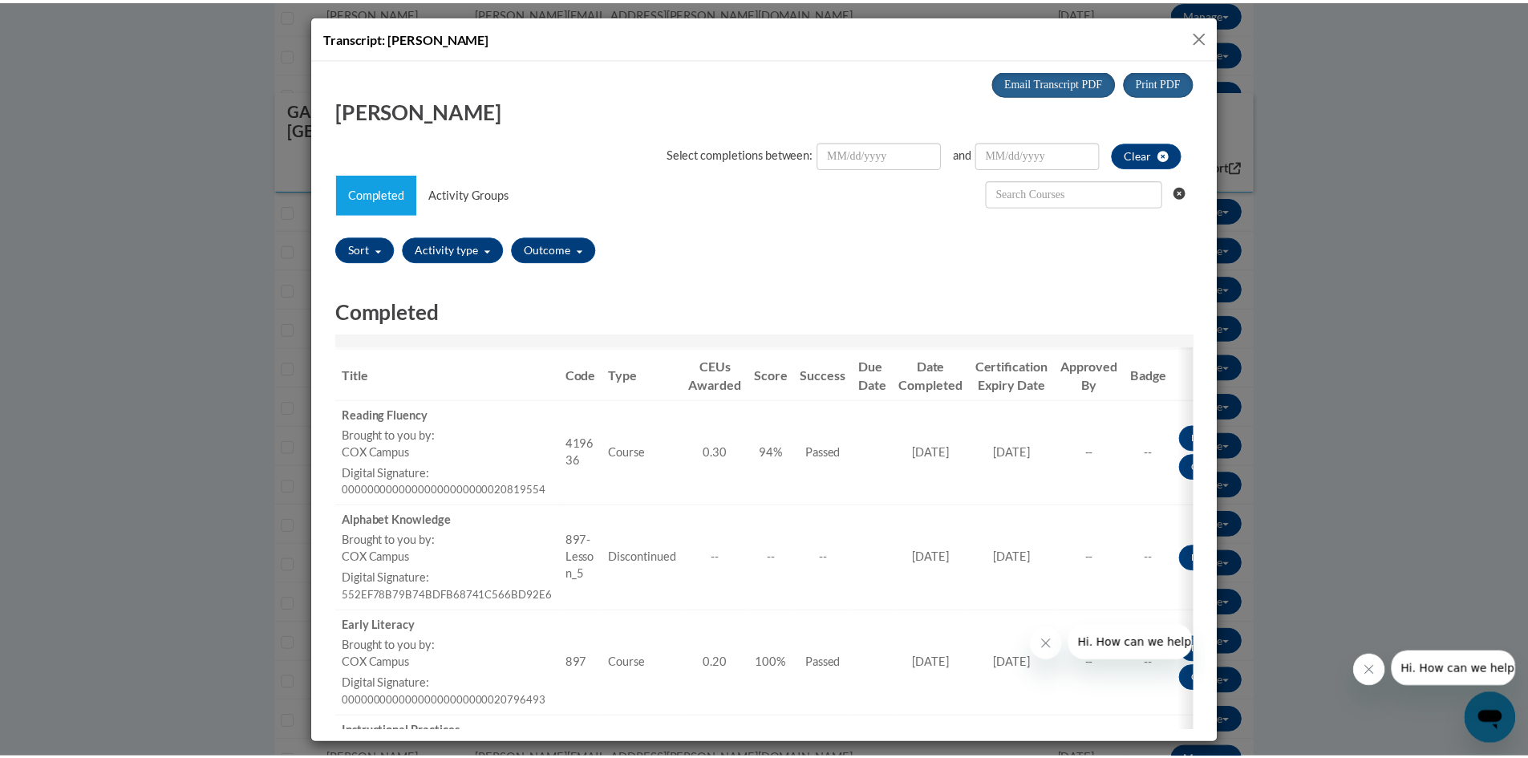
scroll to position [0, 0]
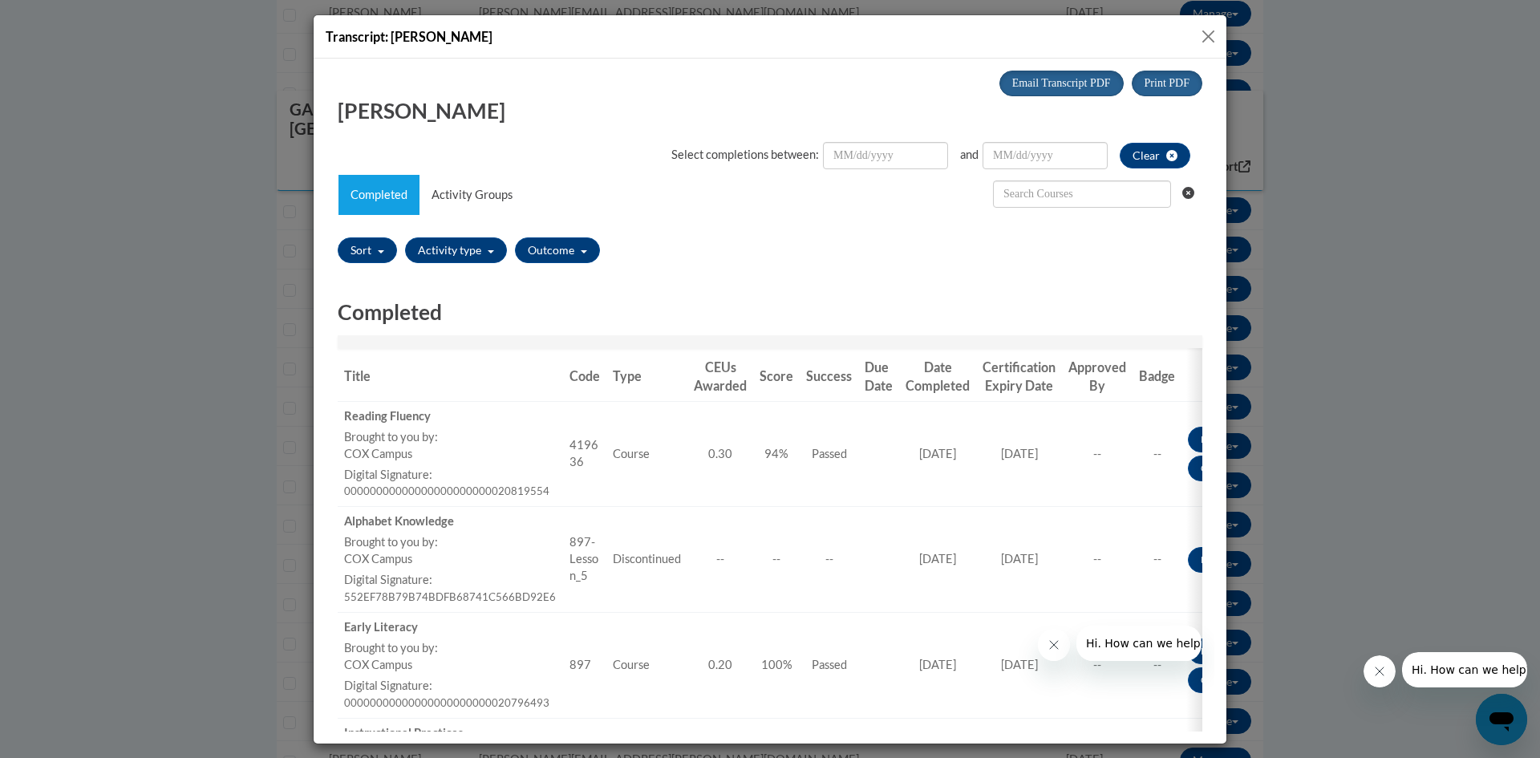
click at [1211, 40] on button "Close" at bounding box center [1209, 36] width 20 height 20
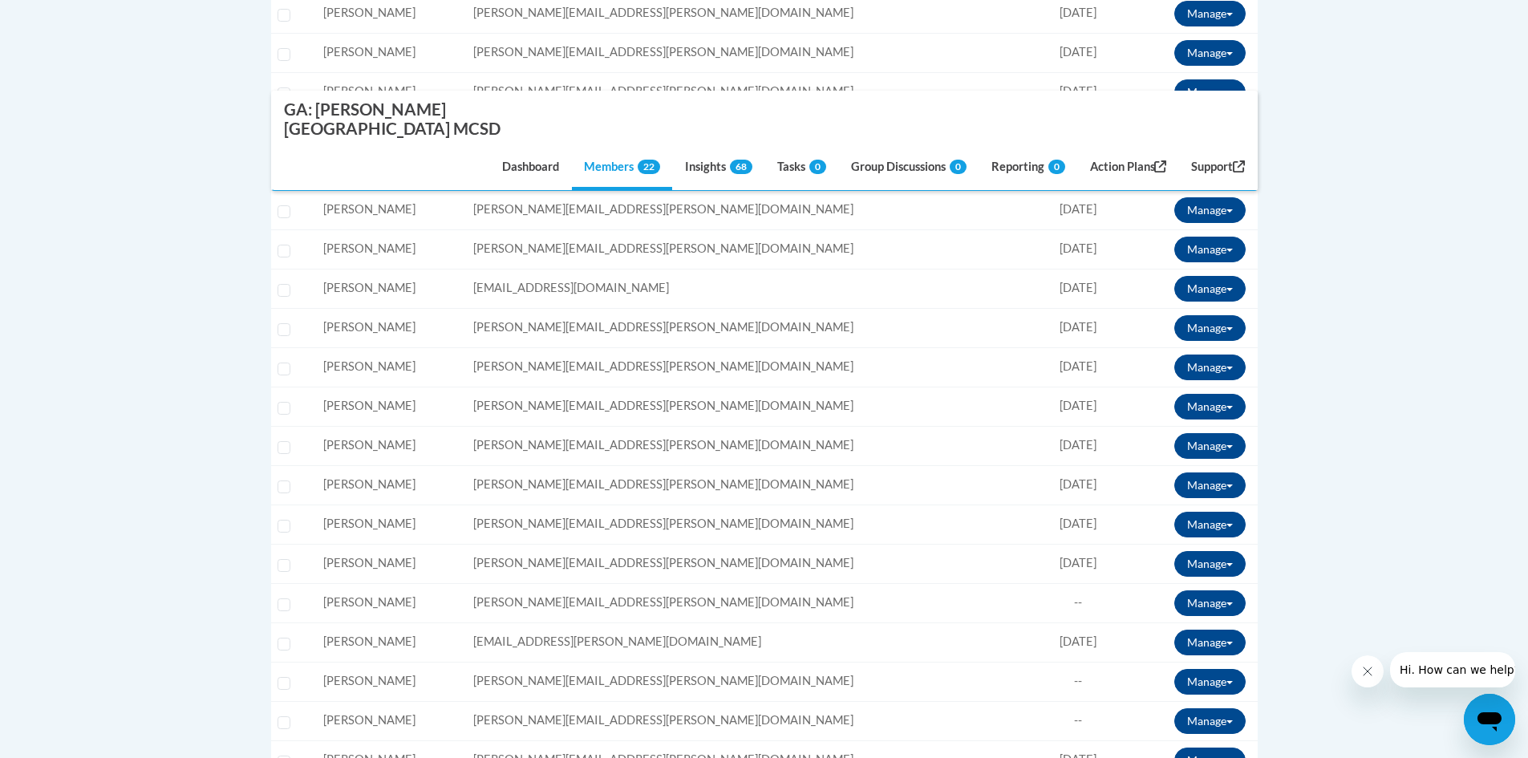
click at [1376, 277] on body "This site uses cookies to help improve your learning experience. By continuing …" at bounding box center [764, 312] width 1528 height 2069
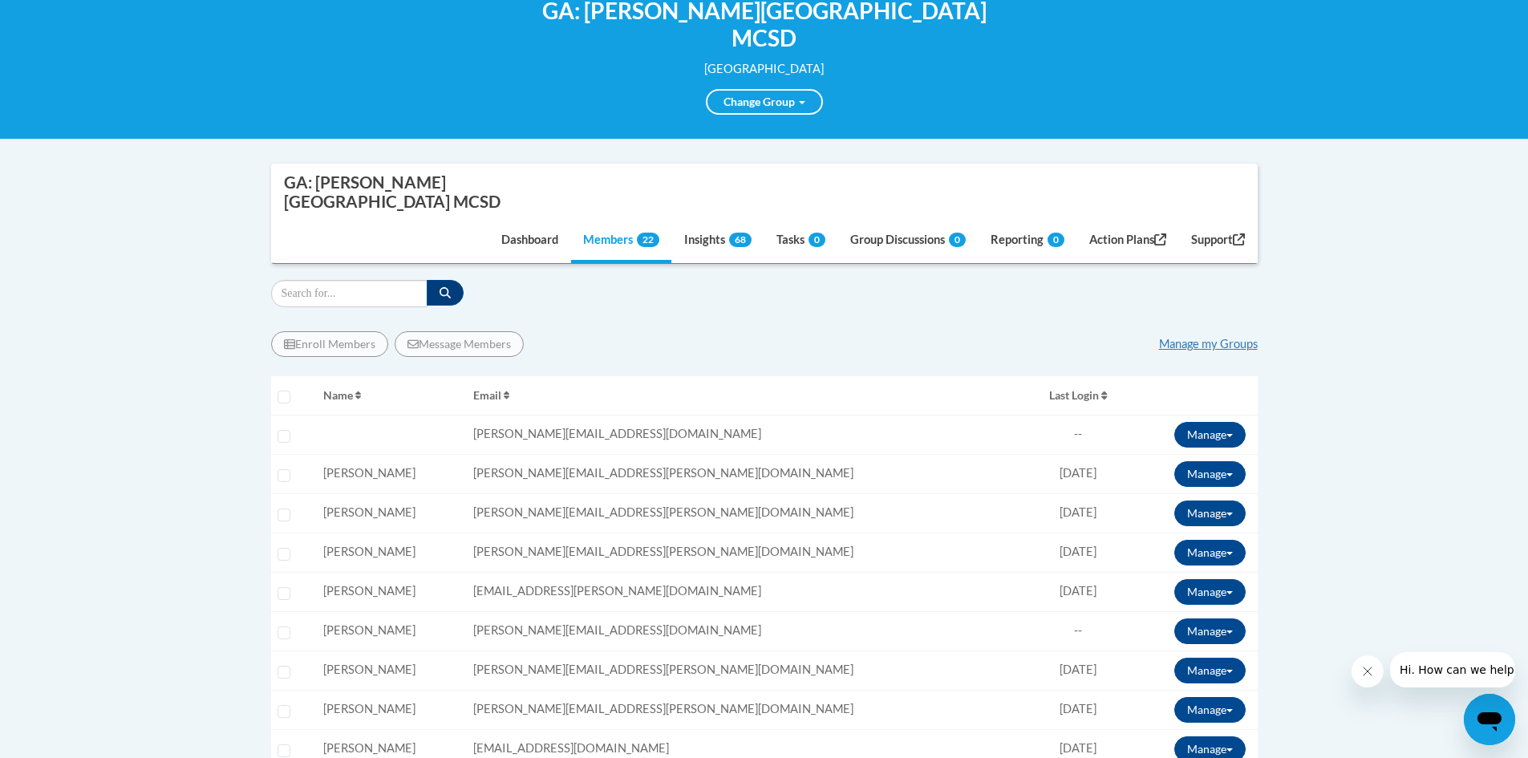
scroll to position [241, 0]
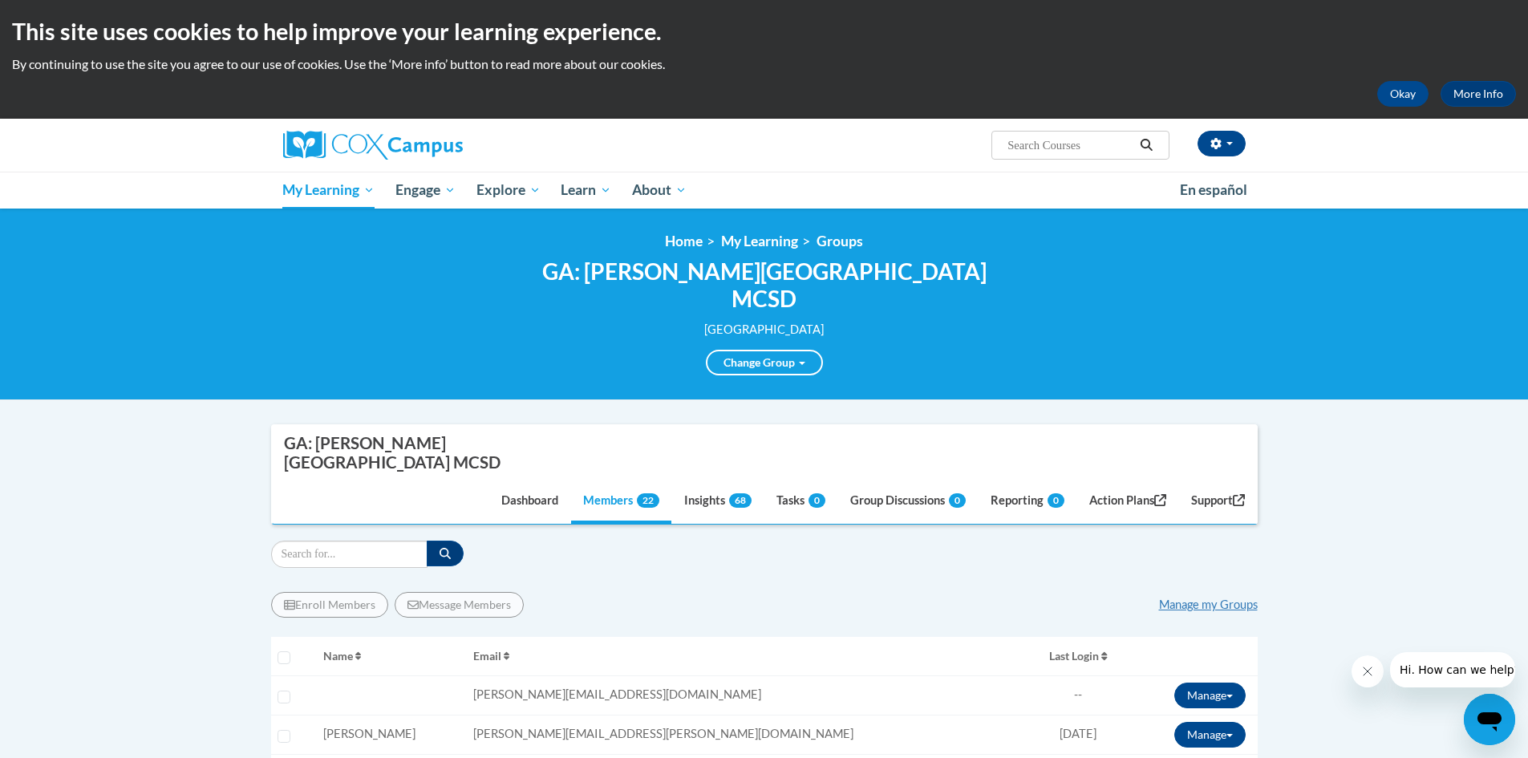
scroll to position [0, 0]
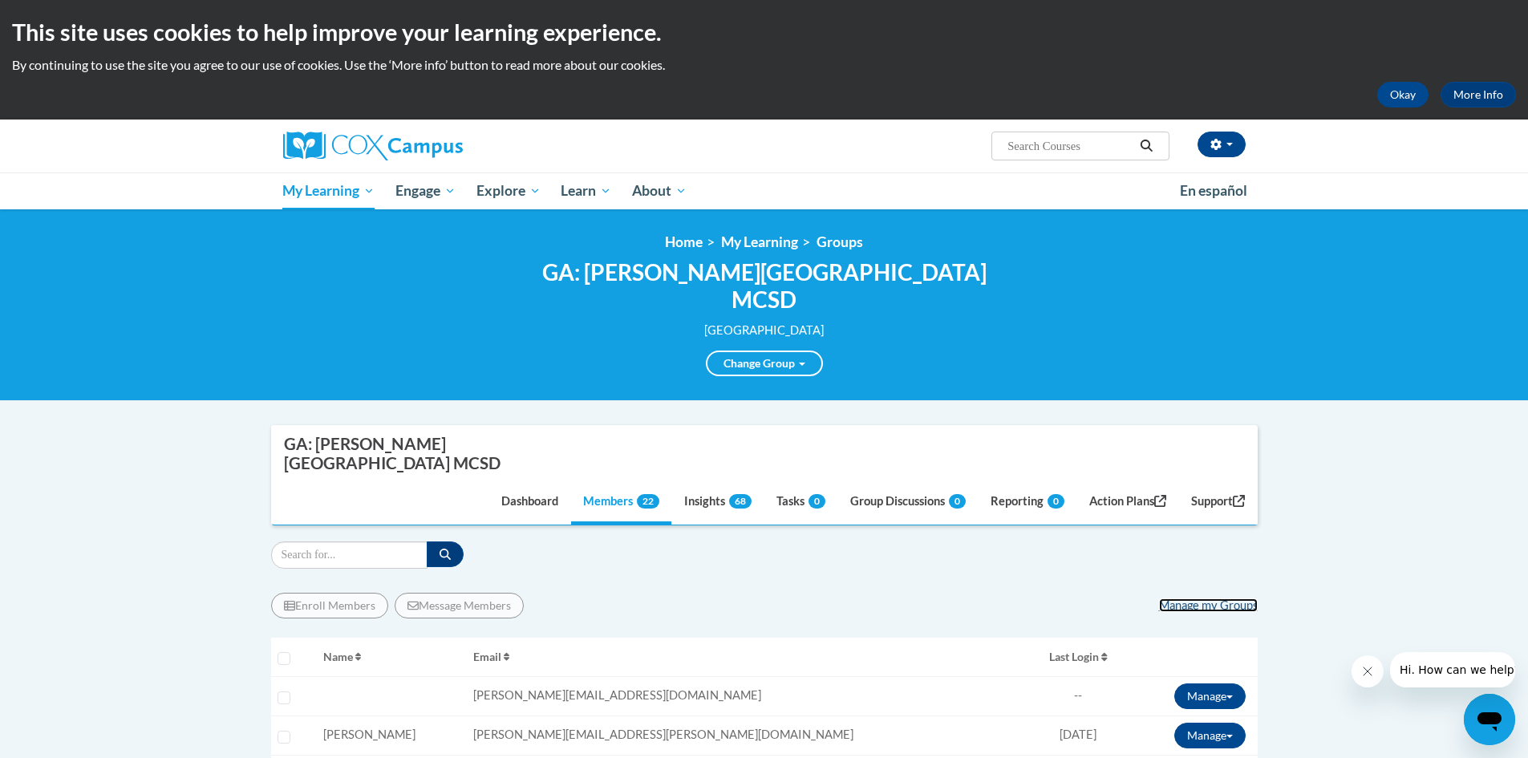
click at [1209, 598] on link "Manage my Groups" at bounding box center [1208, 605] width 99 height 14
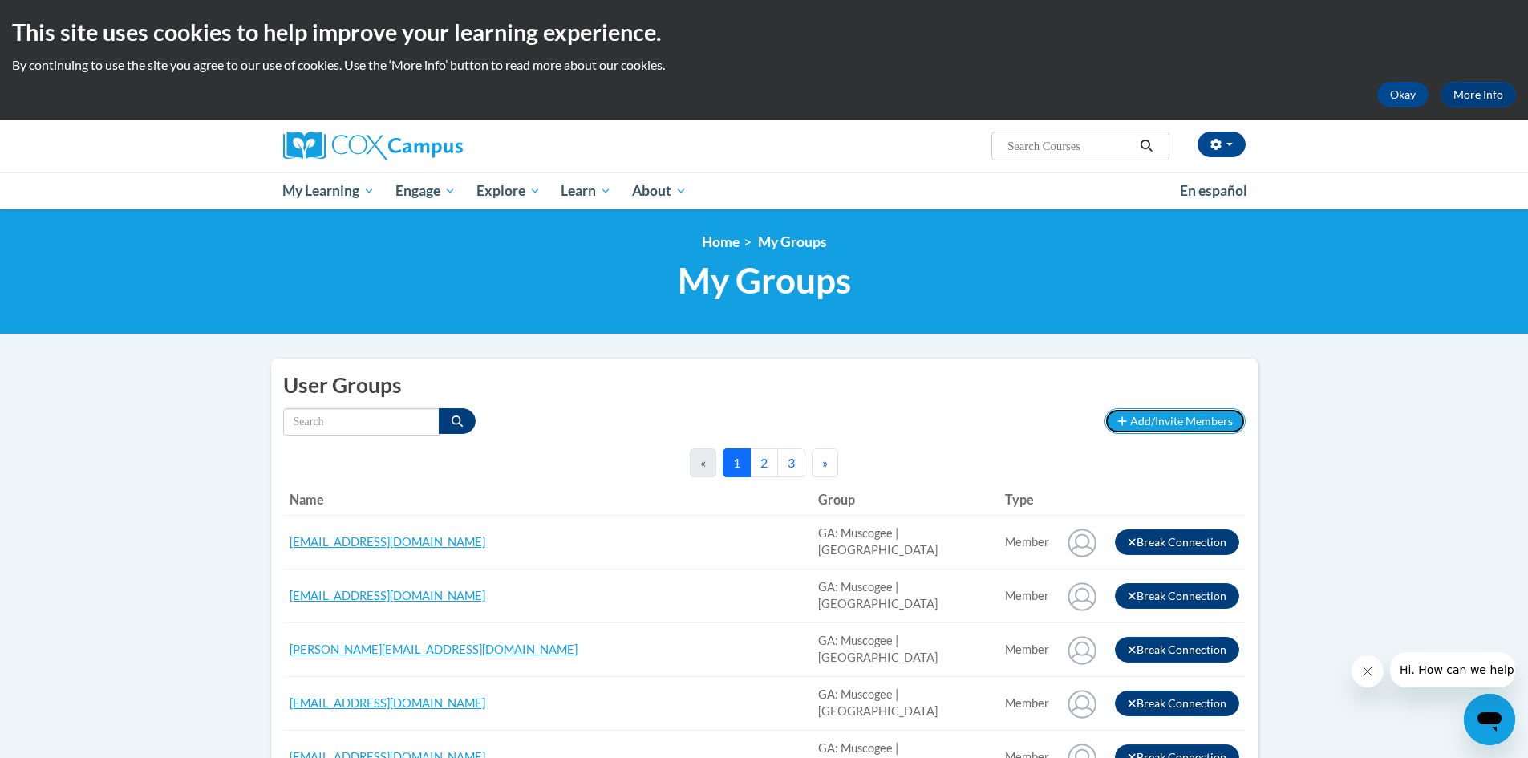
click at [1148, 420] on span "Add/Invite Members" at bounding box center [1181, 421] width 103 height 14
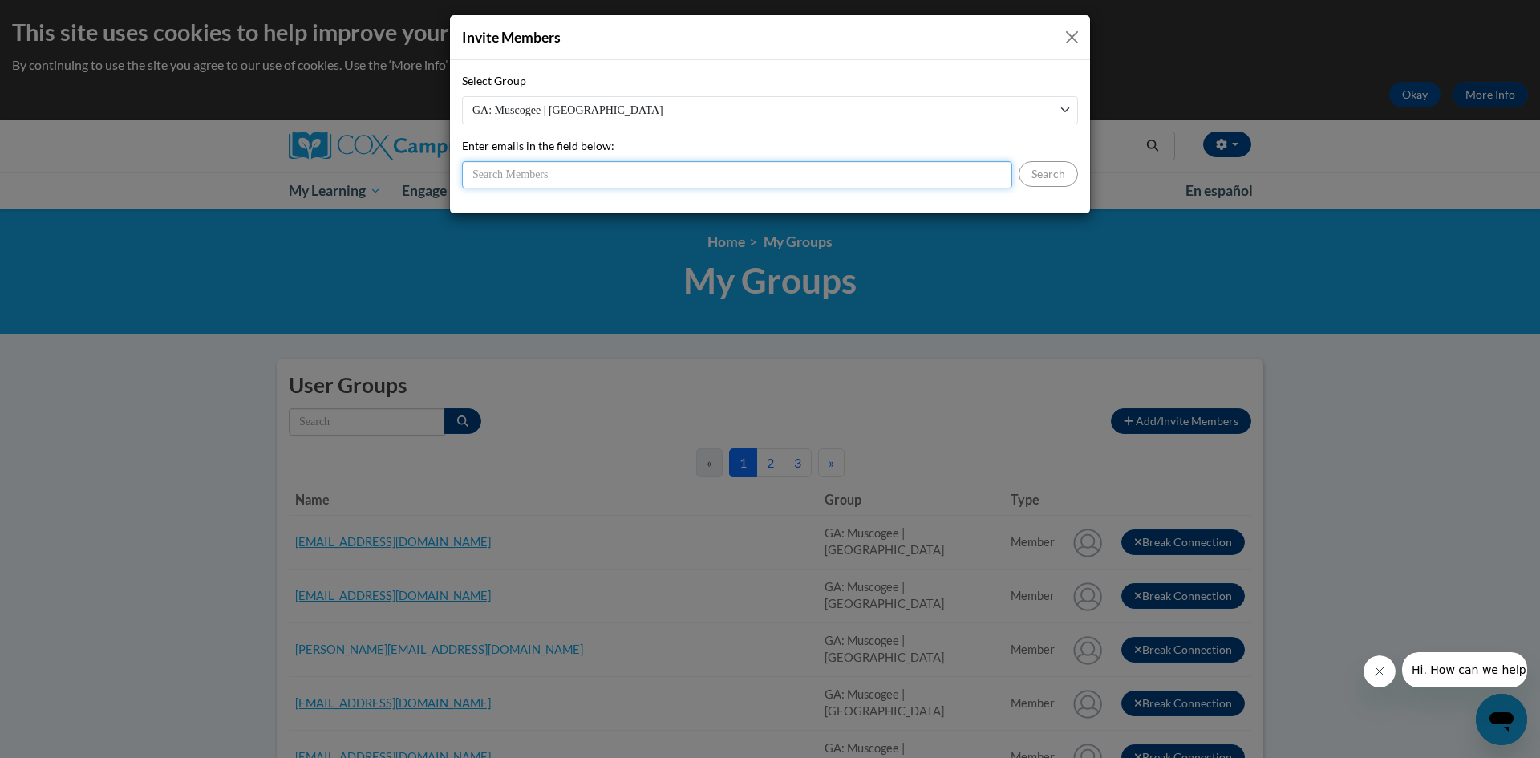
click at [686, 176] on input "Enter emails in the field below:" at bounding box center [737, 174] width 550 height 27
click at [767, 176] on input "baudo.[PERSON_NAME]" at bounding box center [737, 174] width 550 height 27
type input "[EMAIL_ADDRESS][DOMAIN_NAME]"
click at [1072, 164] on button "Search" at bounding box center [1048, 174] width 59 height 26
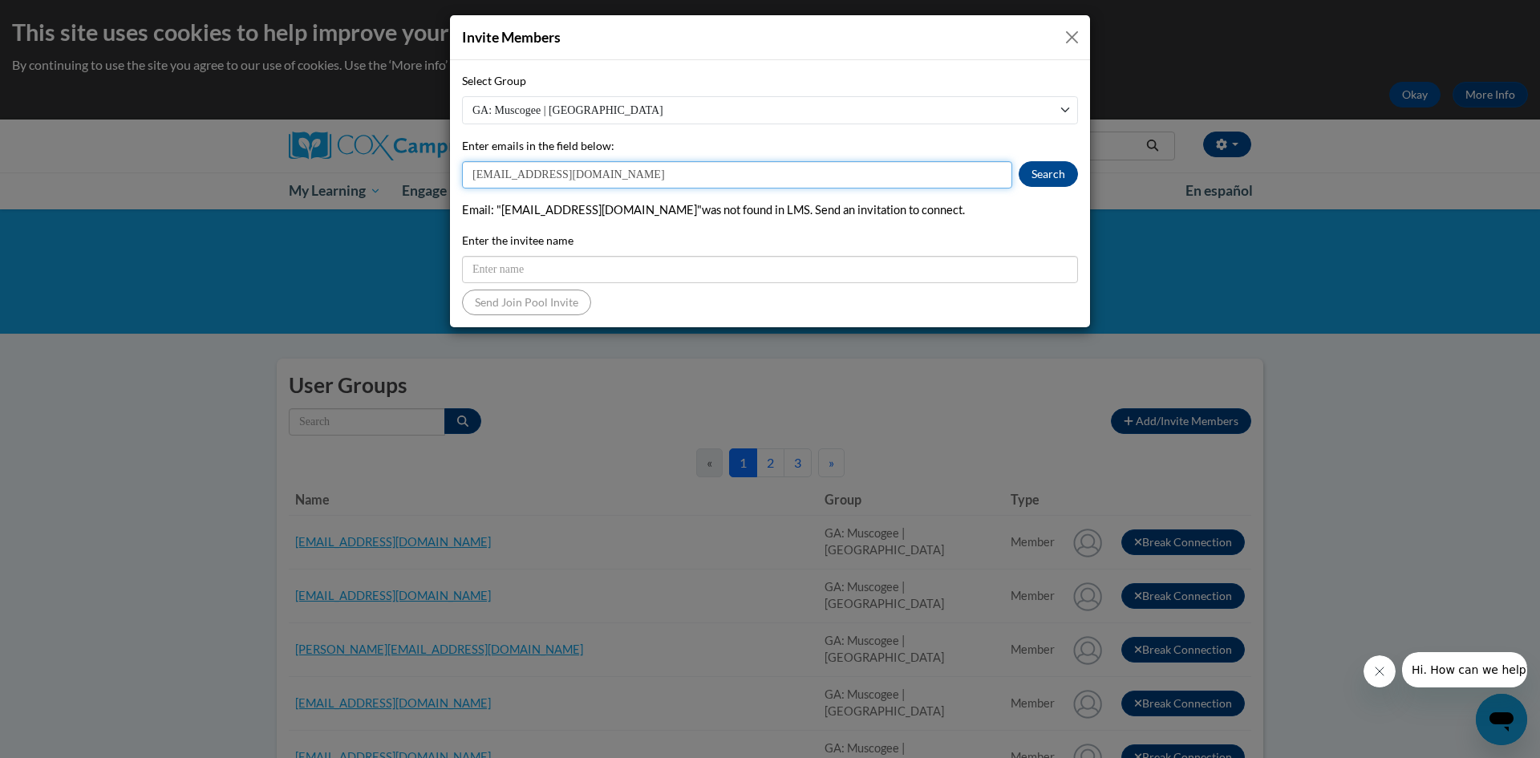
click at [594, 177] on input "[EMAIL_ADDRESS][DOMAIN_NAME]" at bounding box center [737, 174] width 550 height 27
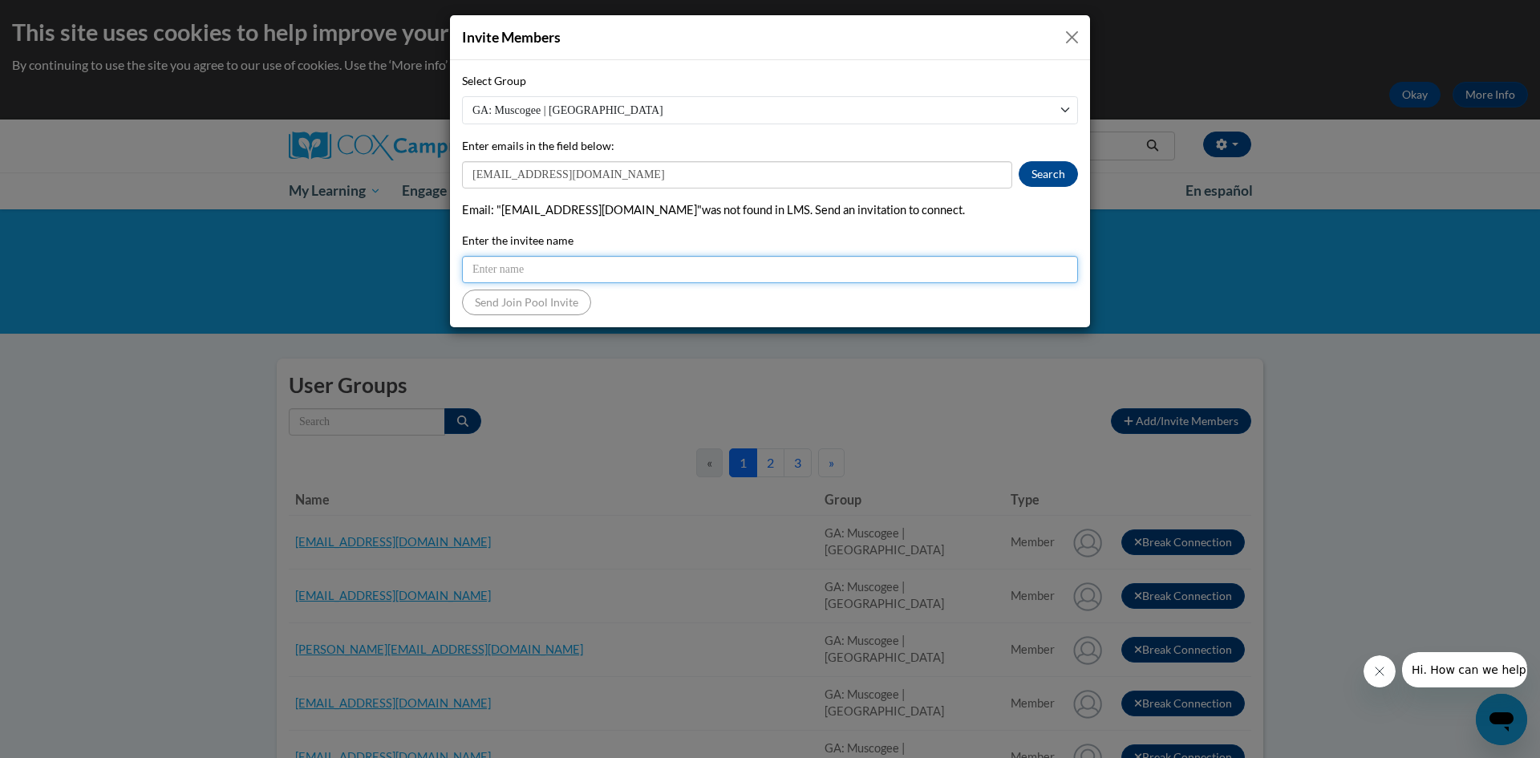
click at [635, 267] on input "Enter the invitee name" at bounding box center [770, 269] width 616 height 27
click at [645, 272] on input "Enter the invitee name" at bounding box center [770, 269] width 616 height 27
type input "[EMAIL_ADDRESS][DOMAIN_NAME]"
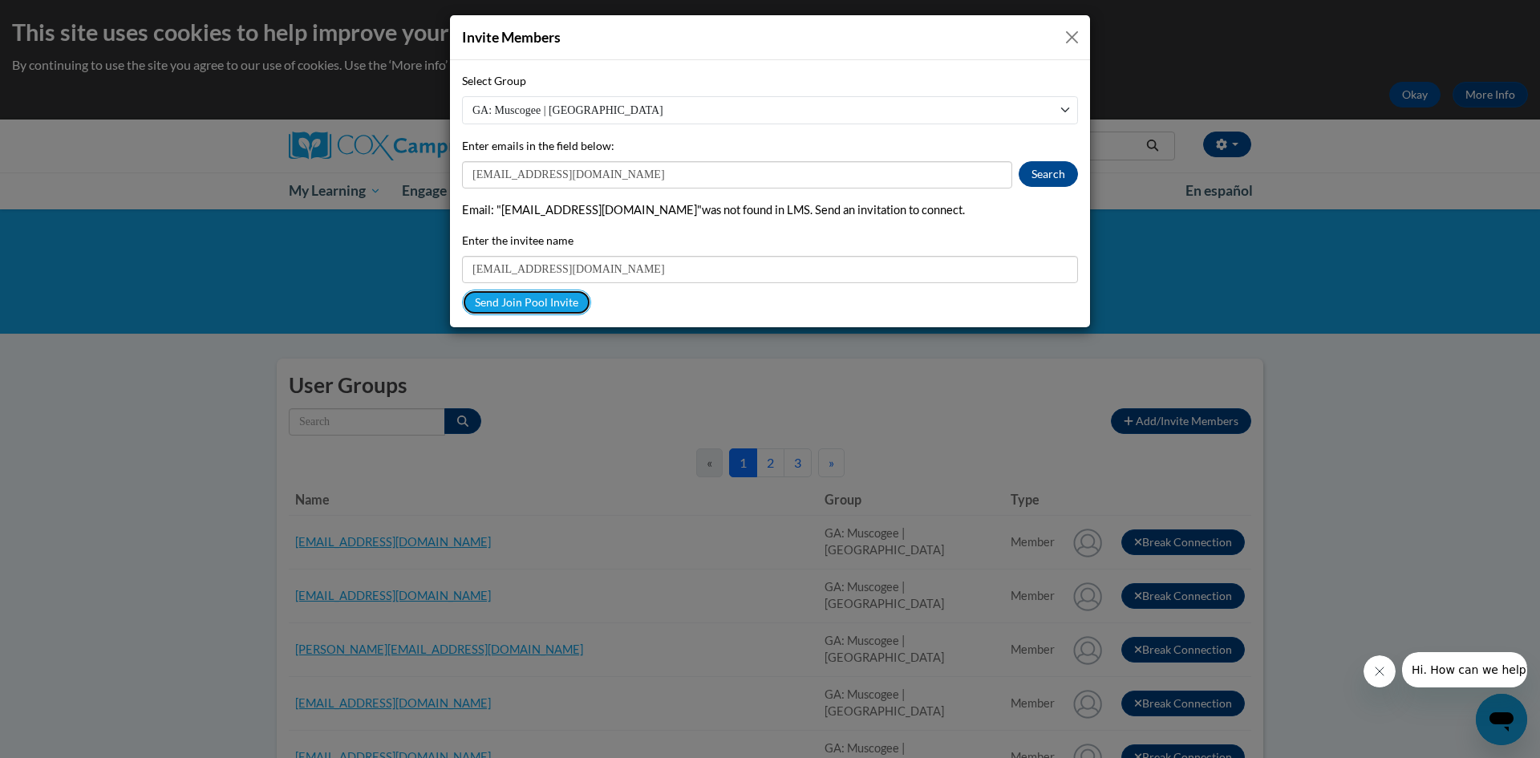
click at [537, 304] on button "Send Join Pool Invite" at bounding box center [526, 303] width 129 height 26
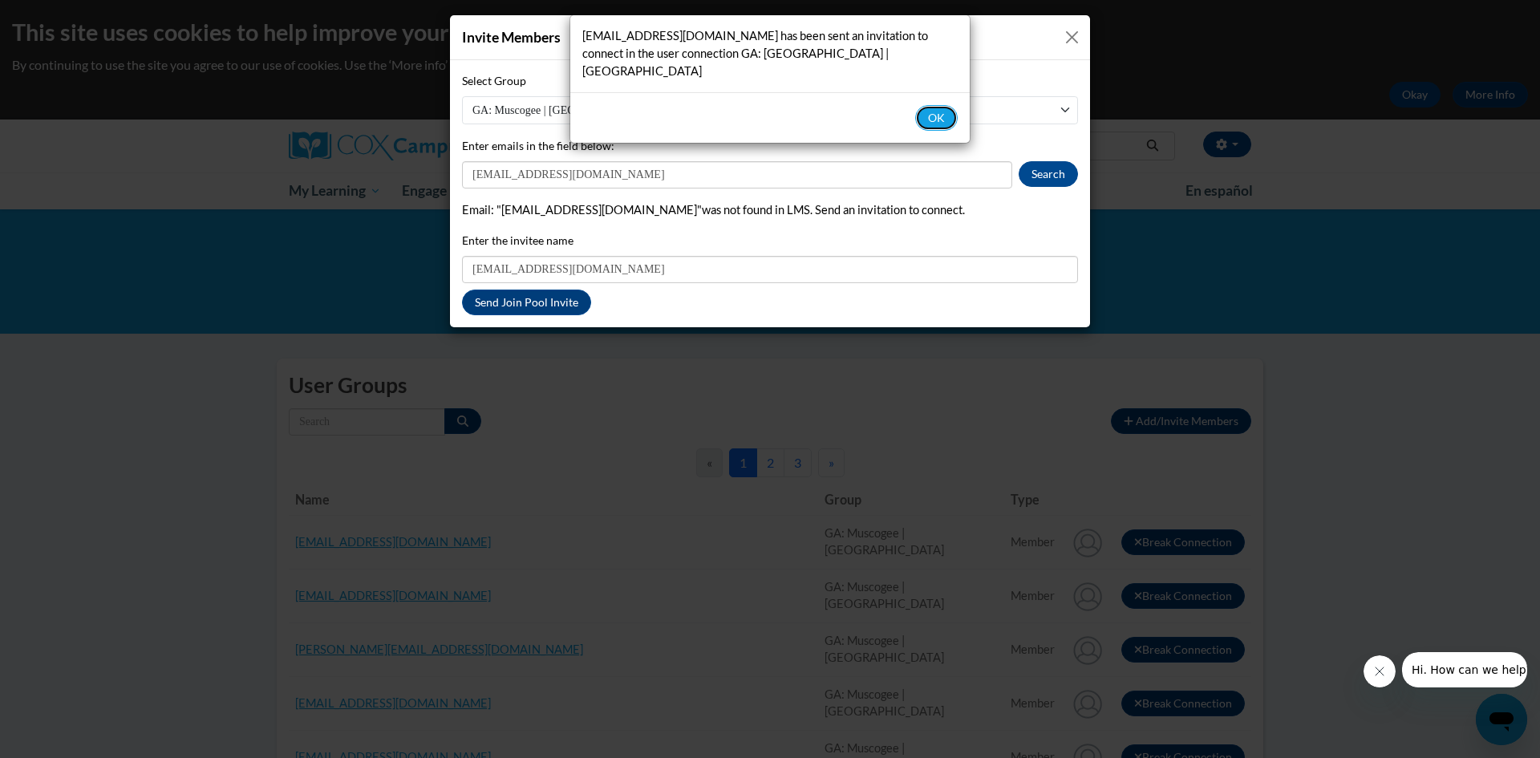
click at [947, 120] on button "OK" at bounding box center [936, 118] width 43 height 26
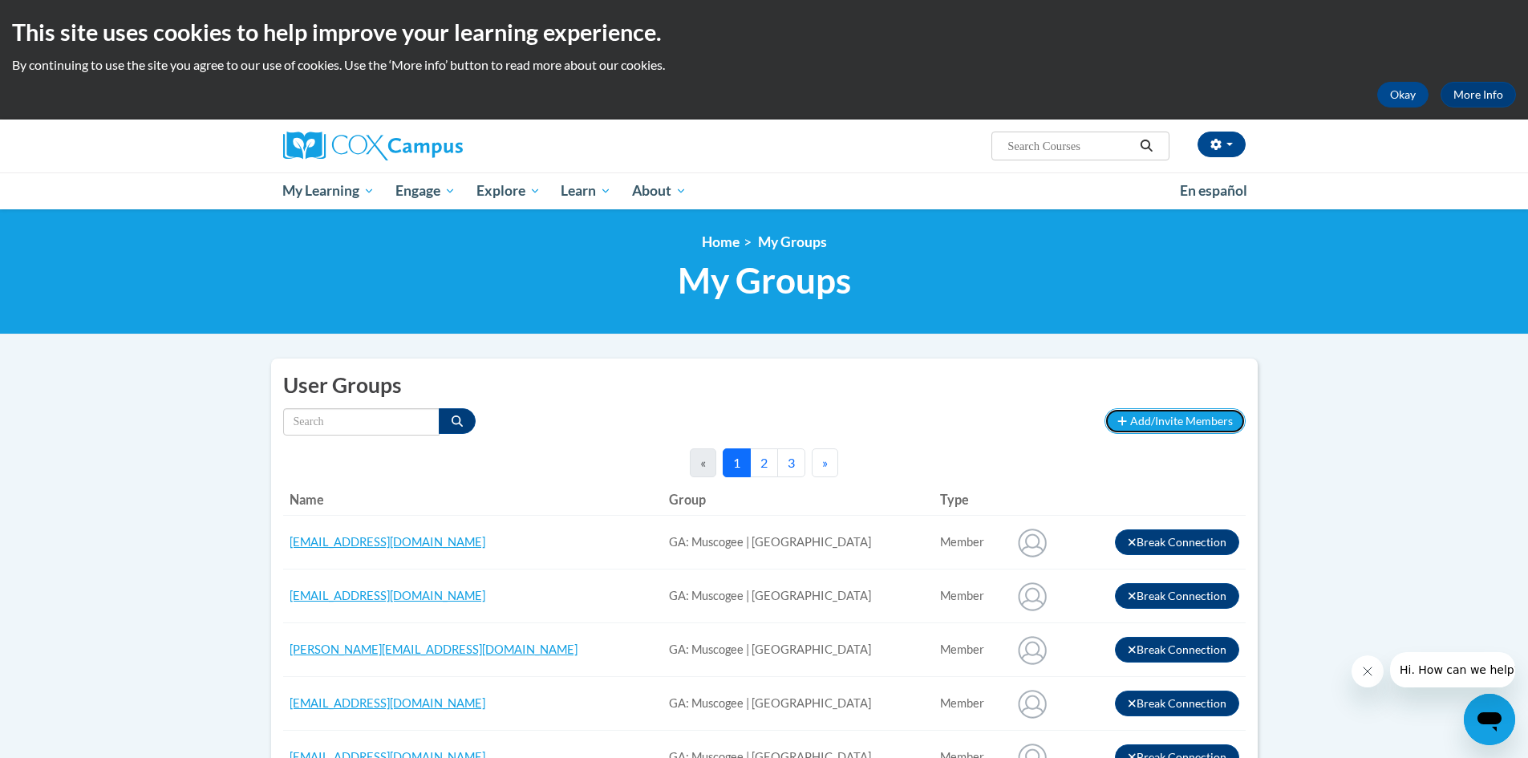
click at [1186, 428] on span "Add/Invite Members" at bounding box center [1181, 421] width 103 height 14
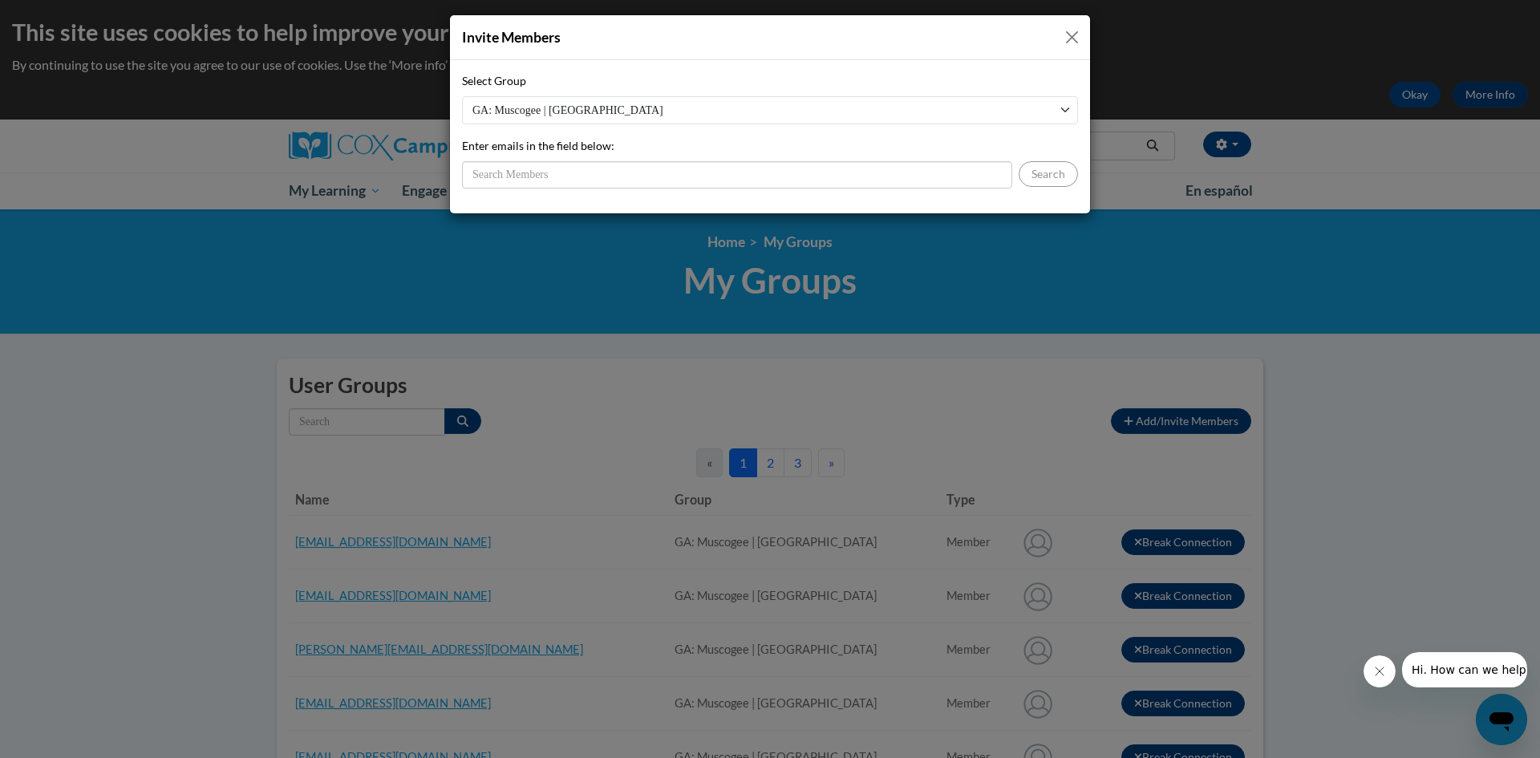
click at [656, 99] on select "GA: Muscogee | [GEOGRAPHIC_DATA] [GEOGRAPHIC_DATA]: [GEOGRAPHIC_DATA] MCSD" at bounding box center [770, 110] width 616 height 28
select select "522865e7-d6b6-45bd-9581-f77aec1a28b4"
click at [462, 96] on select "GA: Muscogee | [GEOGRAPHIC_DATA] [GEOGRAPHIC_DATA]: [GEOGRAPHIC_DATA] MCSD" at bounding box center [770, 110] width 616 height 28
drag, startPoint x: 651, startPoint y: 176, endPoint x: 645, endPoint y: 188, distance: 12.9
click at [651, 178] on input "Enter emails in the field below:" at bounding box center [737, 174] width 550 height 27
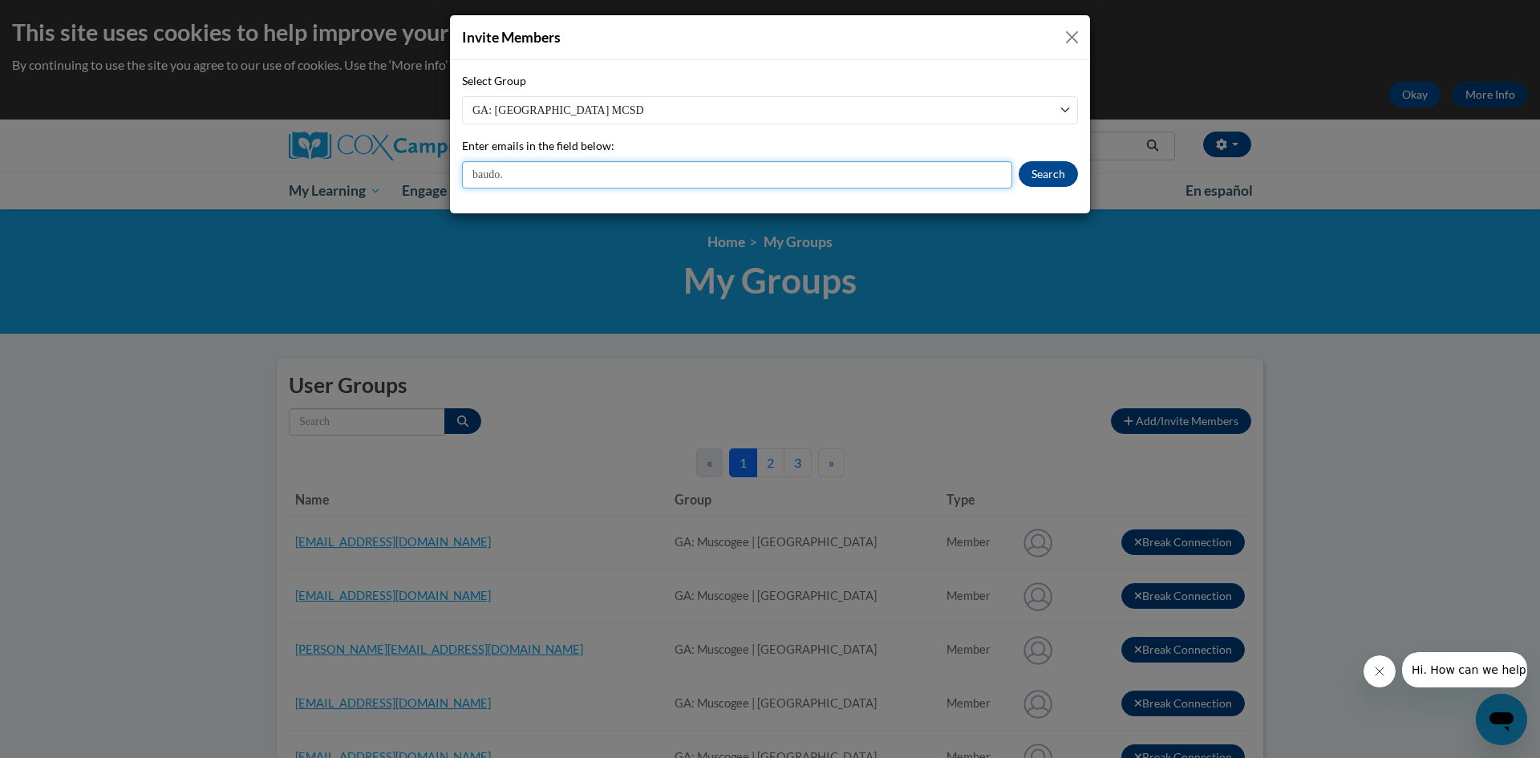
type input "[EMAIL_ADDRESS][DOMAIN_NAME]"
click at [1061, 177] on button "Search" at bounding box center [1048, 174] width 59 height 26
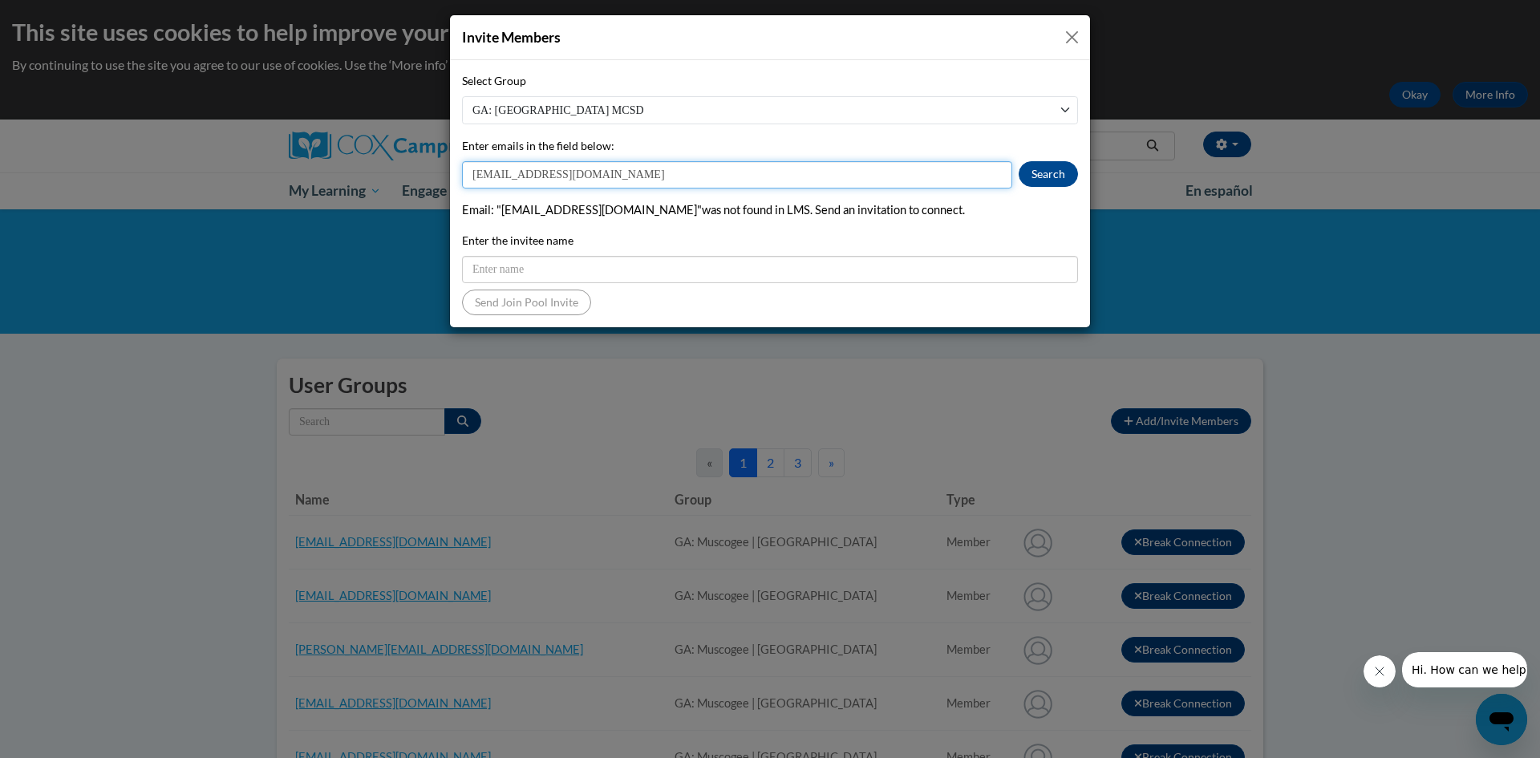
click at [562, 175] on input "[EMAIL_ADDRESS][DOMAIN_NAME]" at bounding box center [737, 174] width 550 height 27
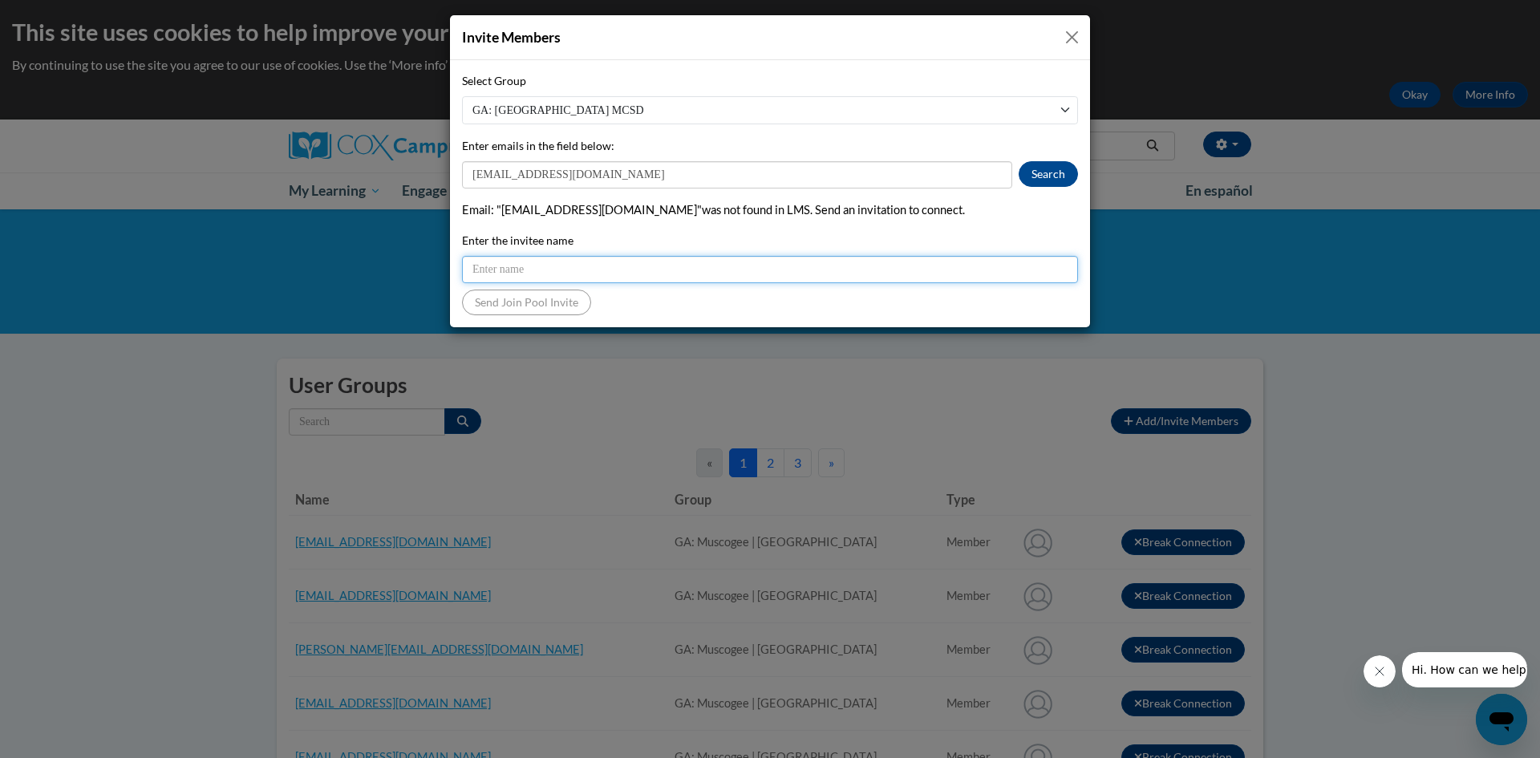
click at [615, 266] on input "Enter the invitee name" at bounding box center [770, 269] width 616 height 27
paste input "[EMAIL_ADDRESS][DOMAIN_NAME]"
type input "[EMAIL_ADDRESS][DOMAIN_NAME]"
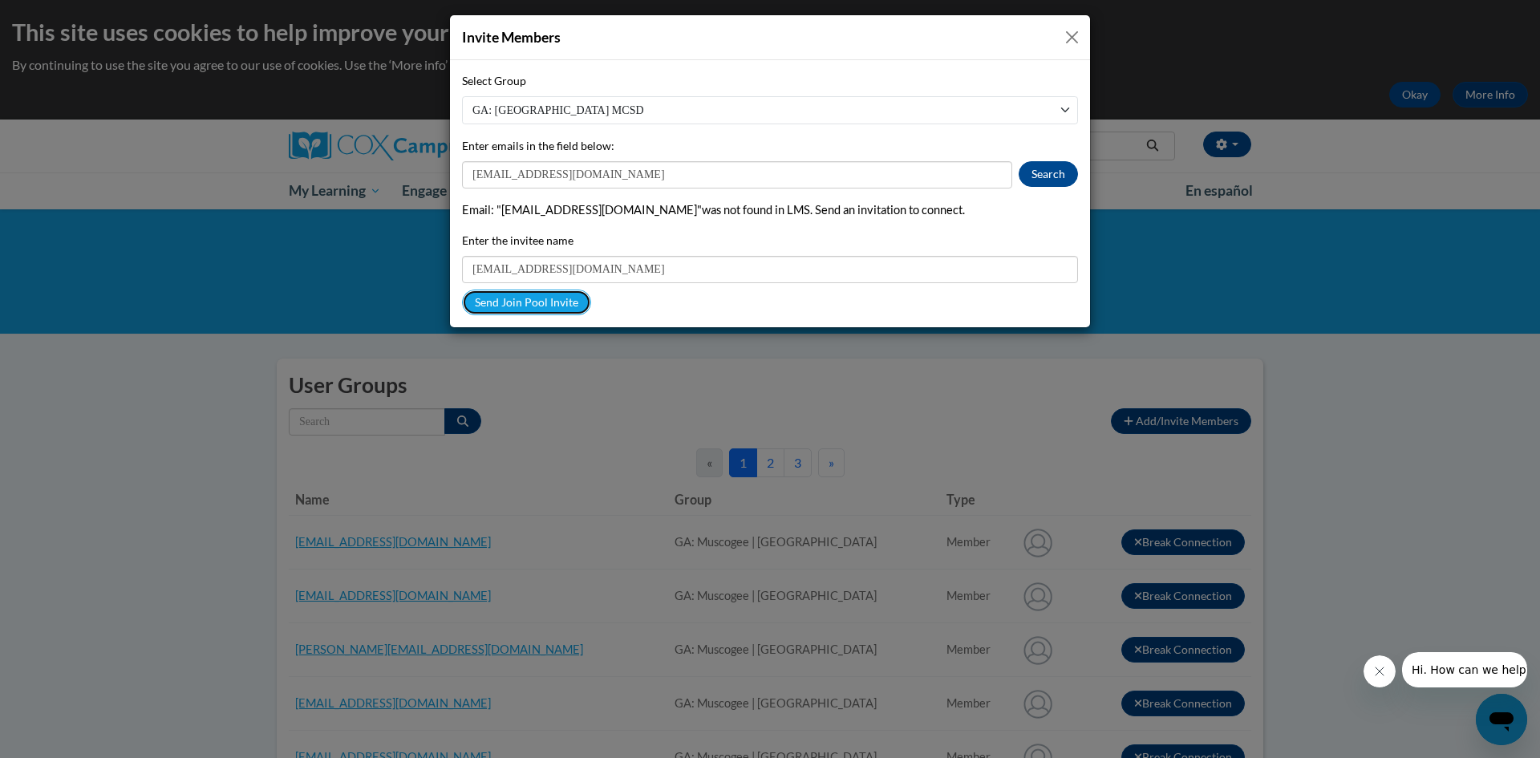
click at [540, 298] on button "Send Join Pool Invite" at bounding box center [526, 303] width 129 height 26
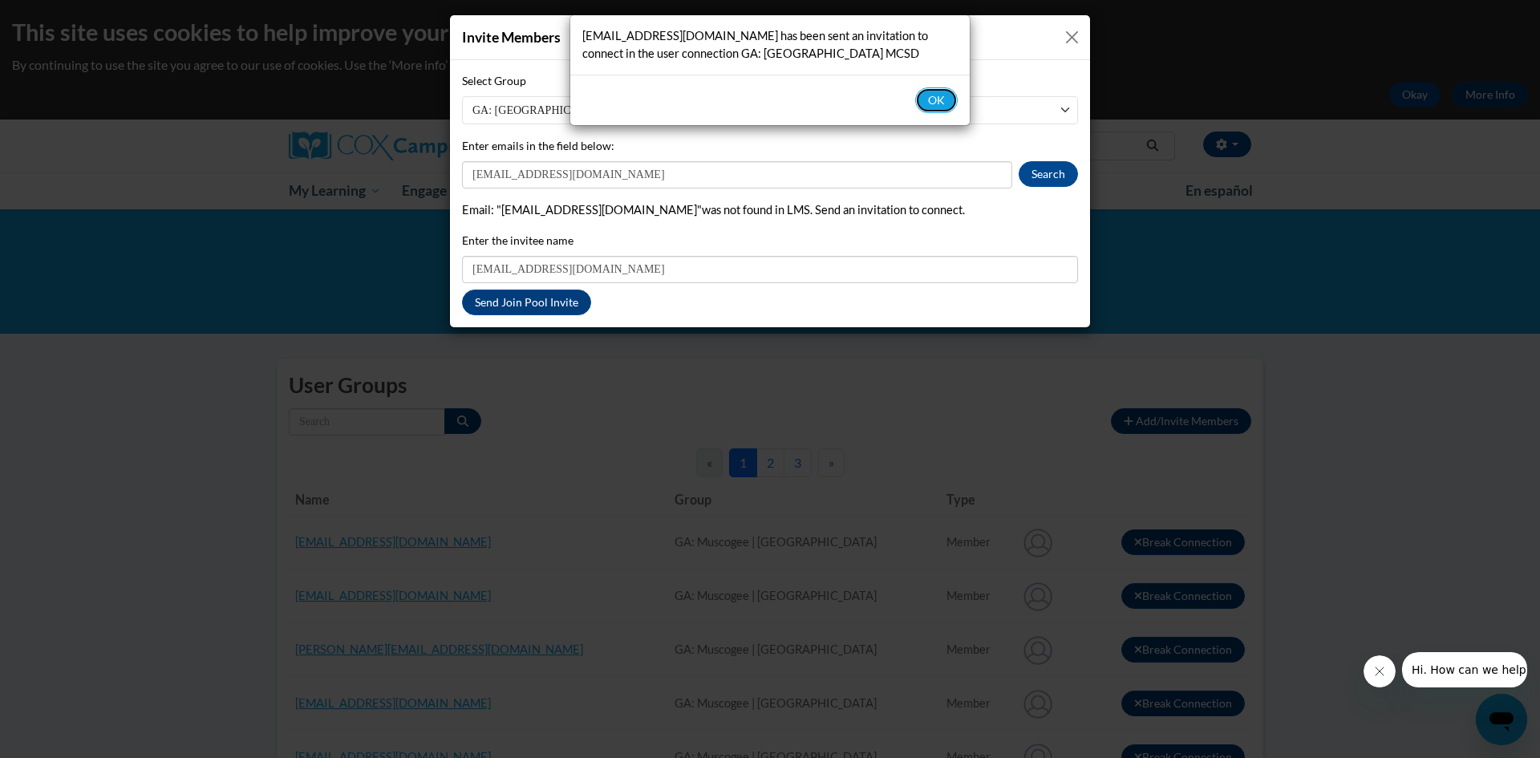
click at [931, 103] on button "OK" at bounding box center [936, 100] width 43 height 26
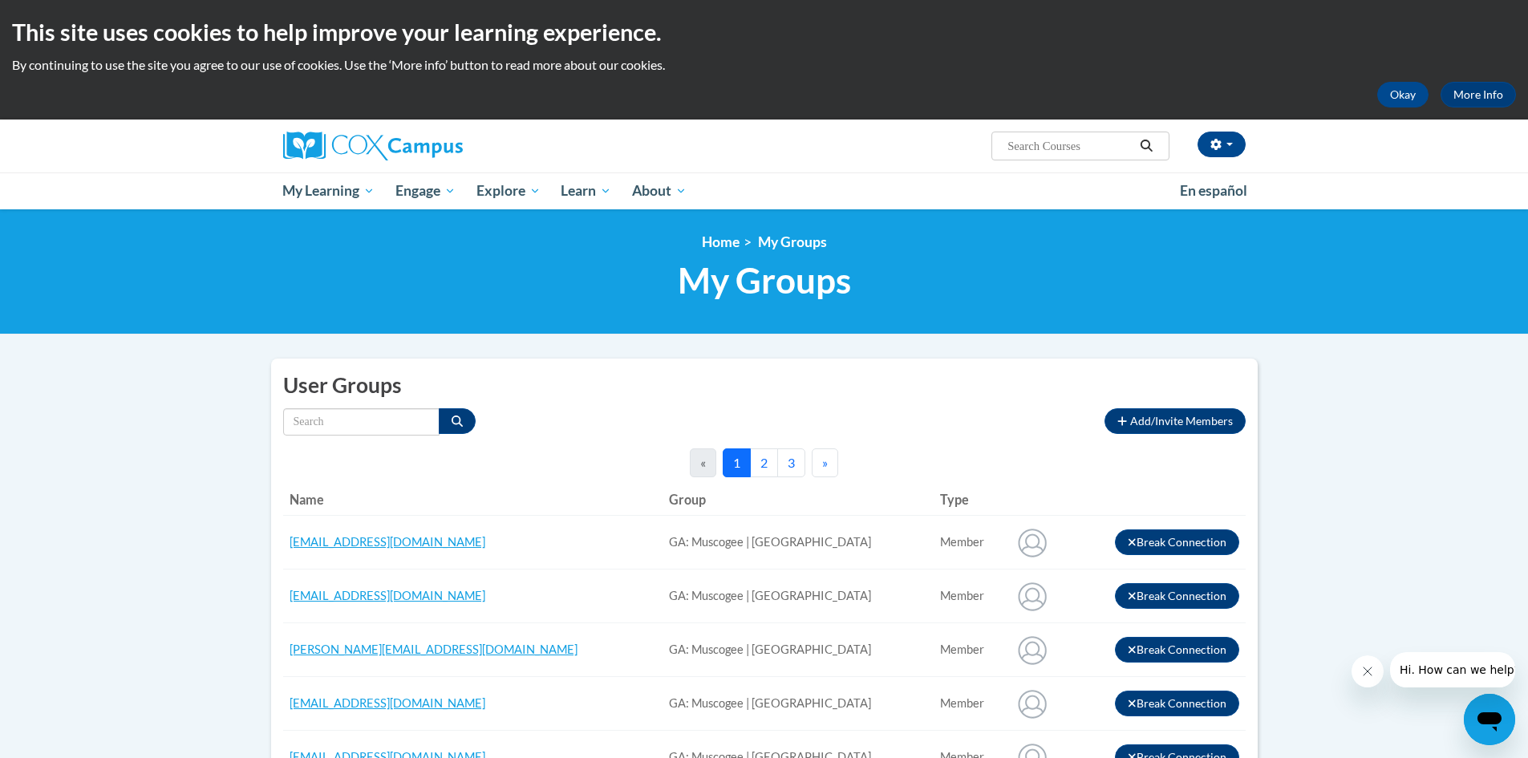
click at [1007, 432] on div "Type All Member" at bounding box center [688, 421] width 810 height 27
